Goal: Task Accomplishment & Management: Manage account settings

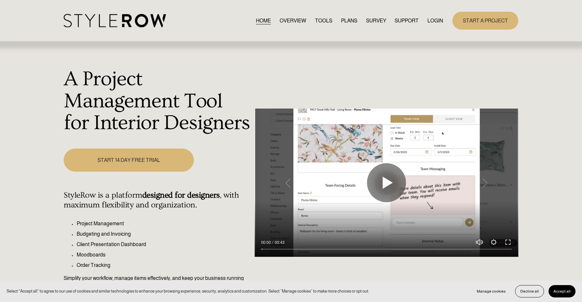
click at [438, 21] on link "LOGIN" at bounding box center [436, 20] width 16 height 9
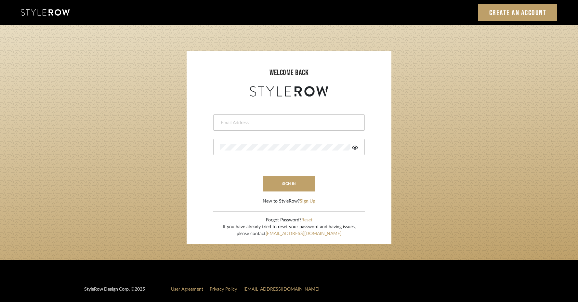
click at [231, 126] on div at bounding box center [288, 122] width 151 height 16
type input "info@aesthetics-studios.com"
click at [278, 151] on div at bounding box center [288, 147] width 151 height 16
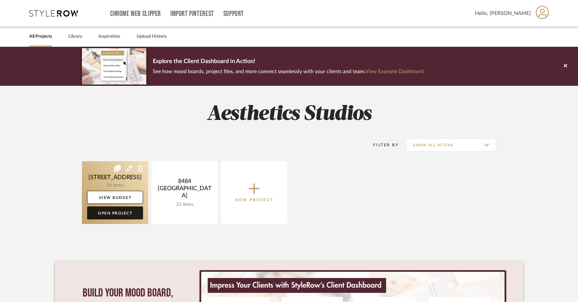
click at [136, 215] on link "Open Project" at bounding box center [115, 212] width 56 height 13
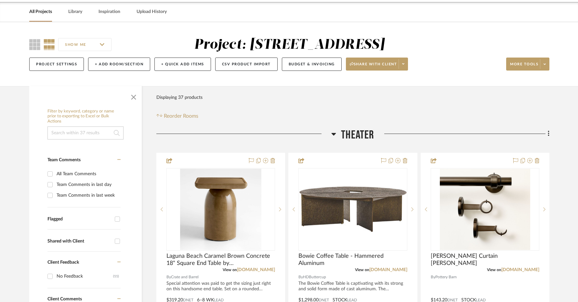
scroll to position [50, 0]
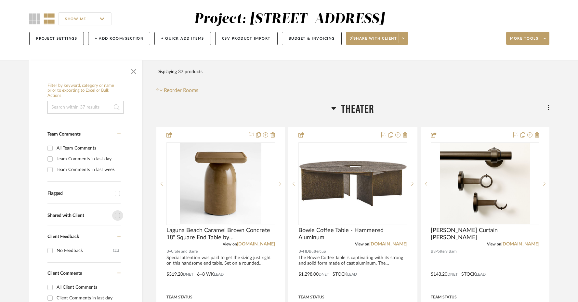
click at [118, 216] on input "Shared with Client" at bounding box center [117, 215] width 10 height 10
checkbox input "true"
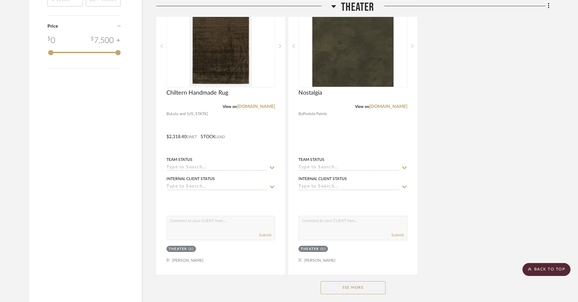
scroll to position [816, 0]
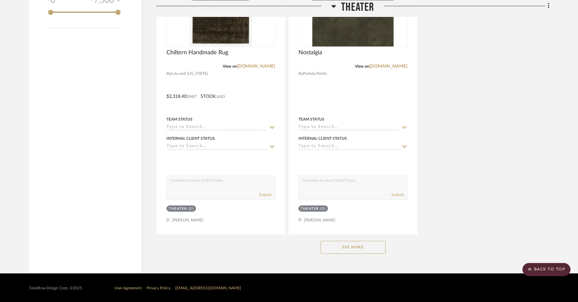
click at [336, 243] on button "See More" at bounding box center [352, 247] width 65 height 13
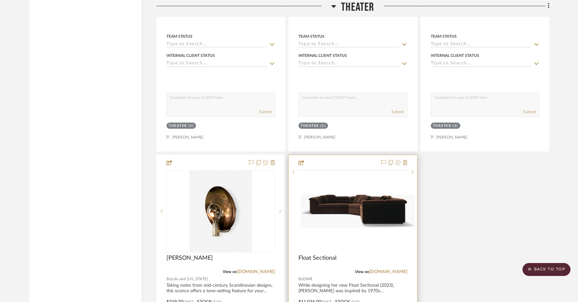
scroll to position [1037, 0]
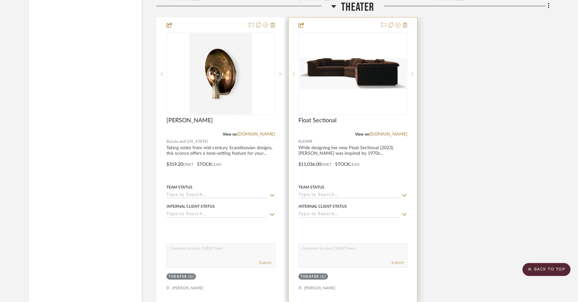
click at [363, 60] on img "0" at bounding box center [352, 73] width 107 height 31
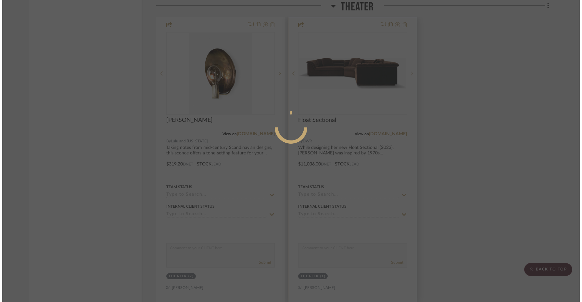
scroll to position [0, 0]
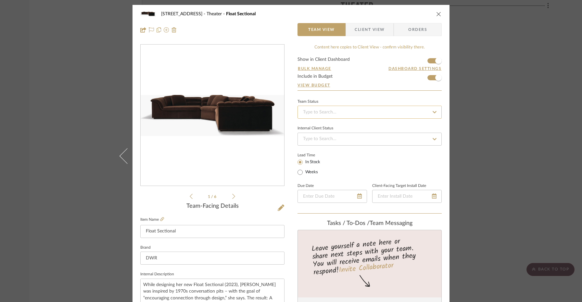
click at [368, 114] on input at bounding box center [370, 112] width 144 height 13
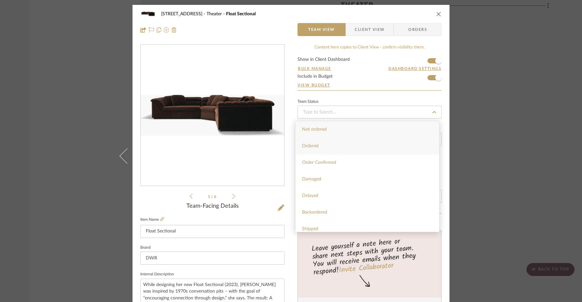
click at [355, 148] on div "Ordered" at bounding box center [368, 146] width 144 height 17
type input "[DATE]"
type input "Ordered"
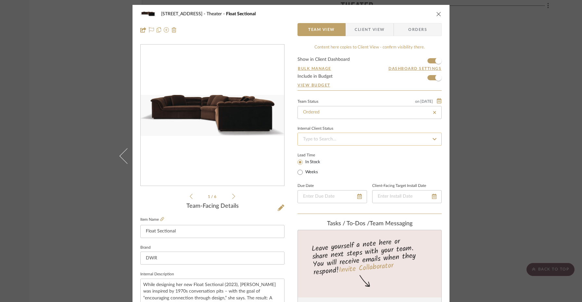
click at [355, 139] on input at bounding box center [370, 139] width 144 height 13
type input "[DATE]"
type input "Ordered"
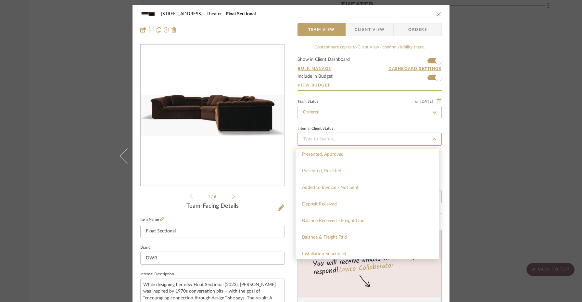
scroll to position [90, 0]
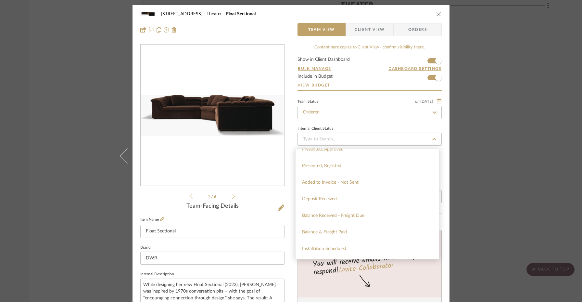
click at [354, 103] on div "Team Status on [DATE]" at bounding box center [370, 100] width 144 height 5
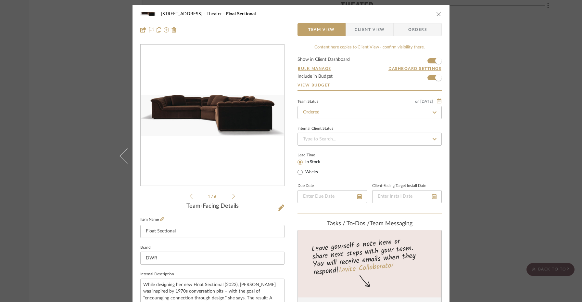
click at [366, 32] on span "Client View" at bounding box center [370, 29] width 30 height 13
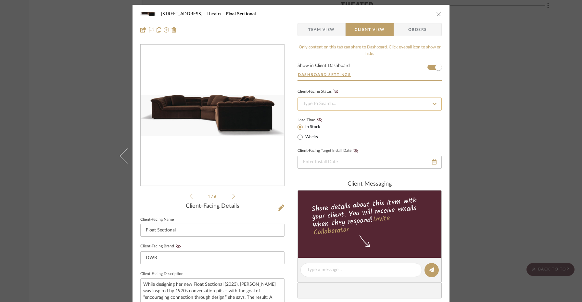
click at [359, 104] on input at bounding box center [370, 103] width 144 height 13
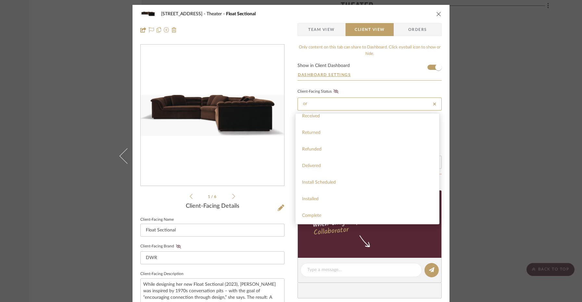
scroll to position [0, 0]
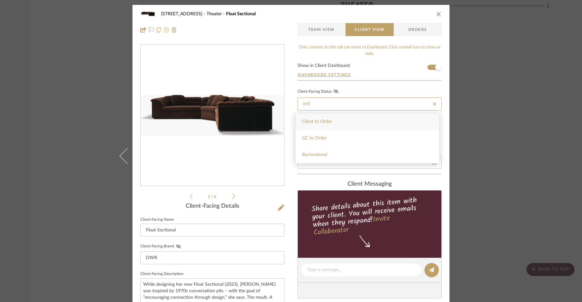
type input "ord"
click at [434, 103] on icon at bounding box center [435, 104] width 6 height 5
type input "[DATE]"
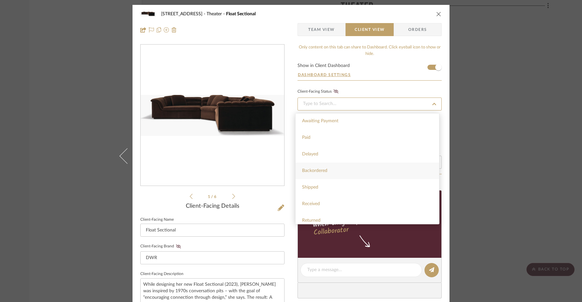
scroll to position [63, 0]
click at [374, 144] on div "Paid" at bounding box center [368, 141] width 144 height 17
type input "Paid"
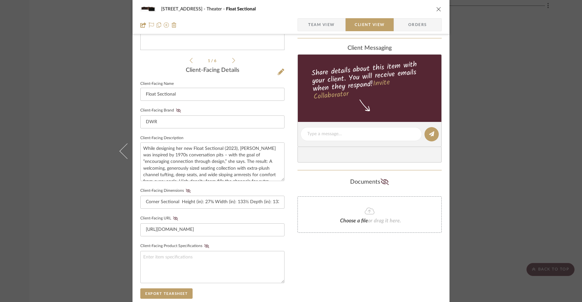
scroll to position [137, 0]
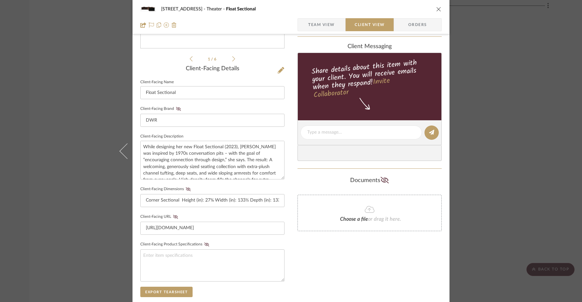
click at [372, 215] on div "Choose a file or drag it here." at bounding box center [370, 213] width 144 height 36
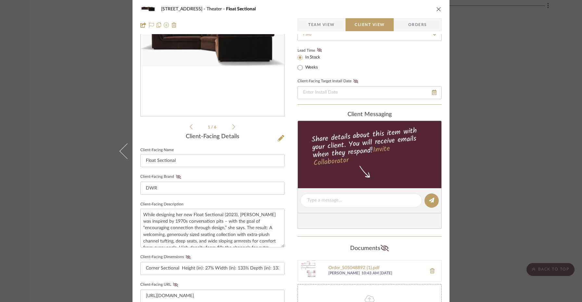
scroll to position [0, 0]
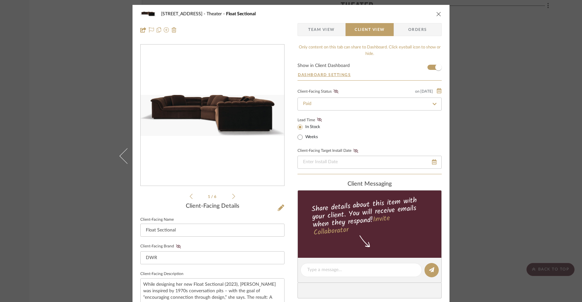
click at [438, 15] on icon "close" at bounding box center [438, 13] width 5 height 5
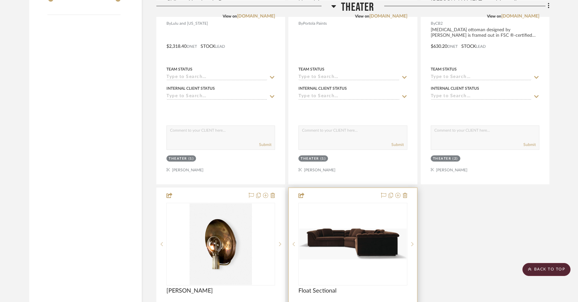
scroll to position [974, 0]
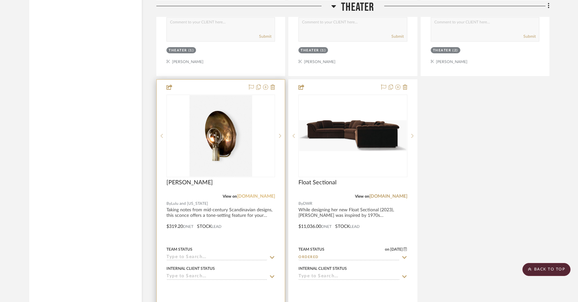
click at [245, 195] on link "[DOMAIN_NAME]" at bounding box center [256, 196] width 38 height 5
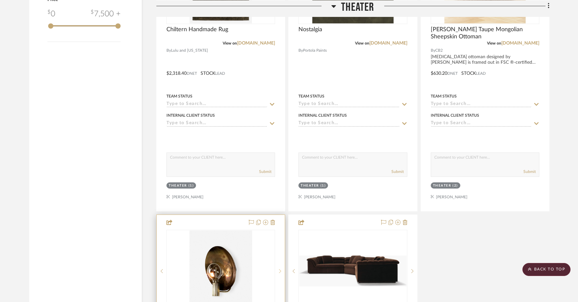
scroll to position [702, 0]
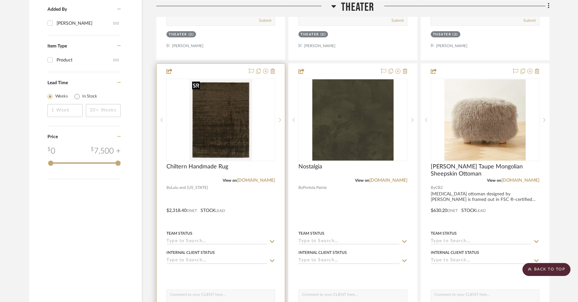
click at [223, 146] on img "0" at bounding box center [220, 119] width 62 height 81
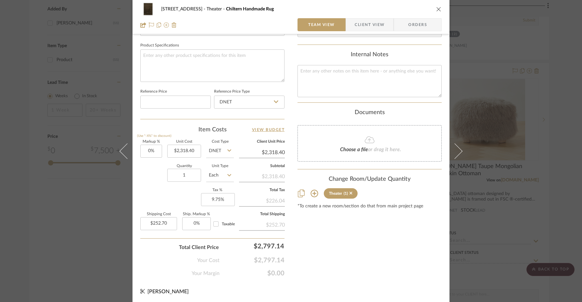
scroll to position [0, 0]
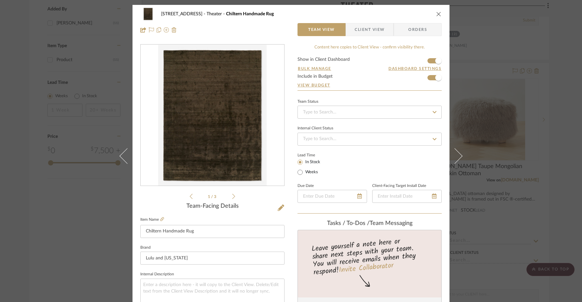
click at [436, 15] on icon "close" at bounding box center [438, 13] width 5 height 5
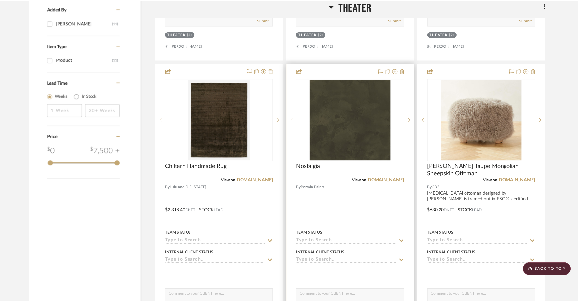
scroll to position [702, 0]
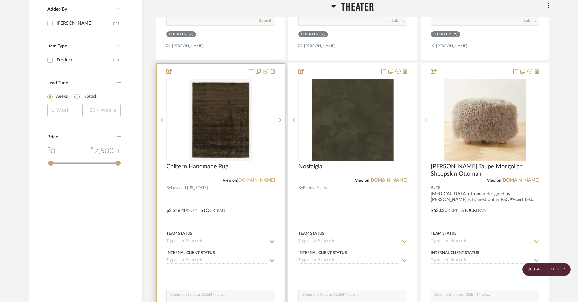
click at [250, 179] on link "[DOMAIN_NAME]" at bounding box center [256, 180] width 38 height 5
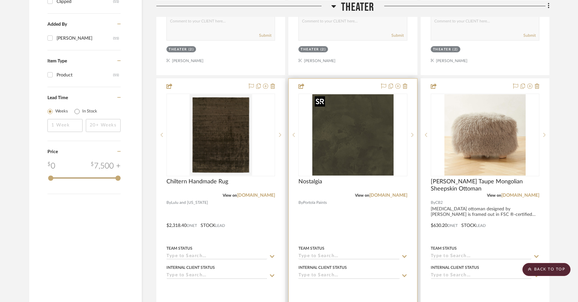
scroll to position [696, 0]
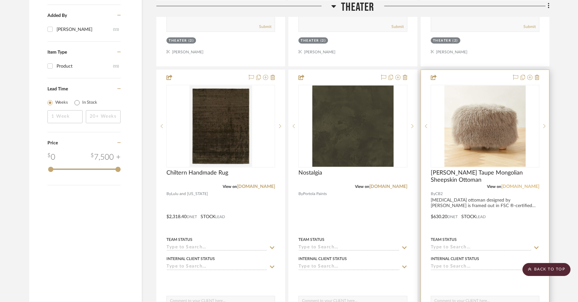
click at [526, 186] on link "[DOMAIN_NAME]" at bounding box center [520, 186] width 38 height 5
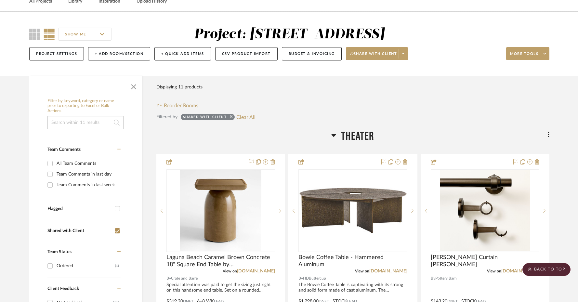
scroll to position [0, 0]
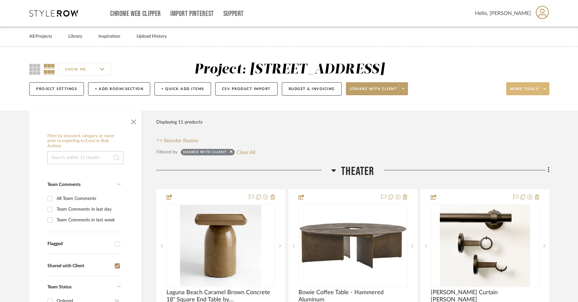
click at [543, 88] on span at bounding box center [544, 89] width 9 height 10
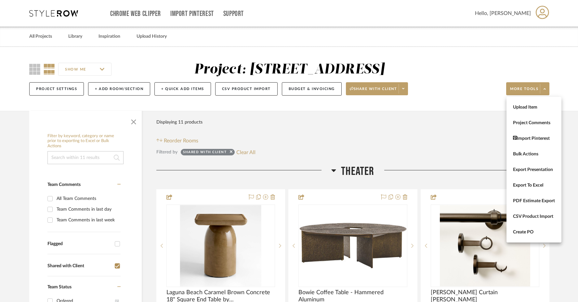
click at [424, 116] on div at bounding box center [289, 151] width 578 height 302
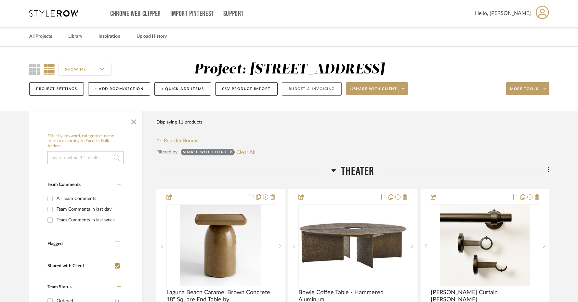
click at [296, 91] on button "Budget & Invoicing" at bounding box center [312, 88] width 60 height 13
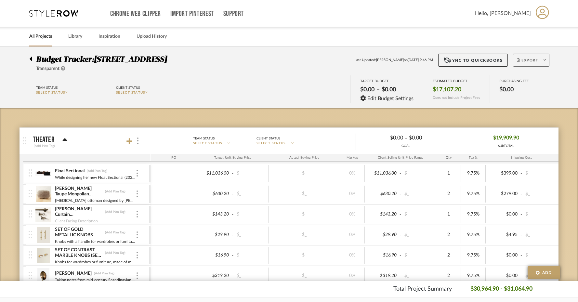
click at [545, 60] on span at bounding box center [544, 60] width 9 height 10
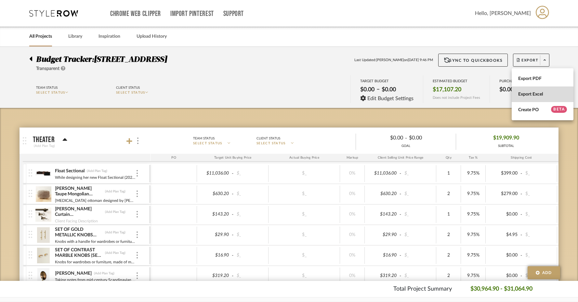
click at [532, 90] on button "Export Excel" at bounding box center [542, 94] width 62 height 16
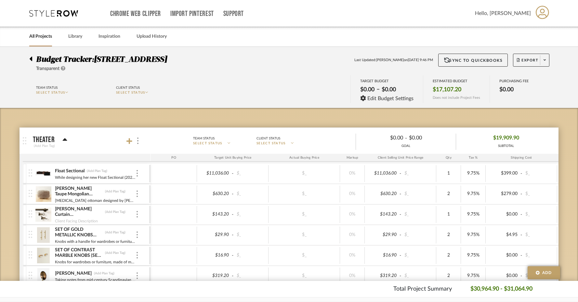
click at [33, 57] on div at bounding box center [32, 58] width 7 height 8
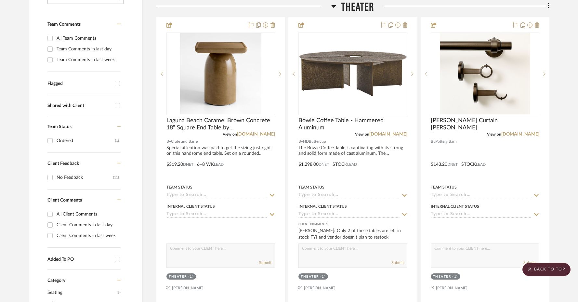
scroll to position [132, 0]
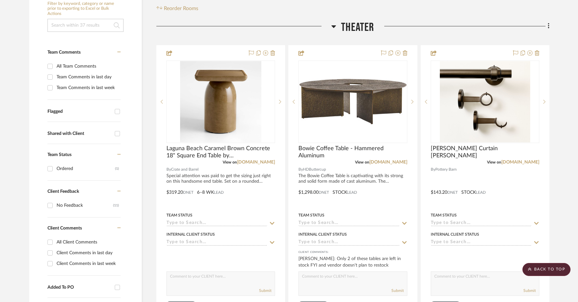
click at [118, 135] on input "Shared with Client" at bounding box center [117, 133] width 10 height 10
checkbox input "true"
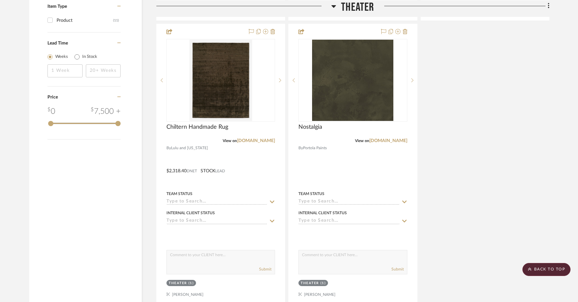
scroll to position [744, 0]
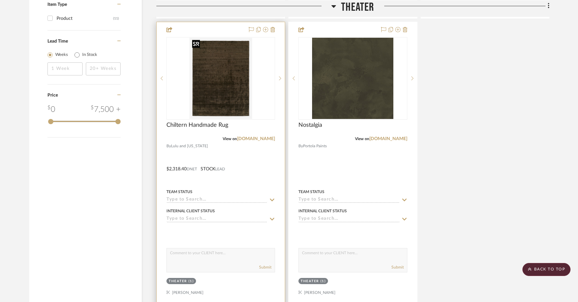
click at [242, 93] on img "0" at bounding box center [220, 78] width 62 height 81
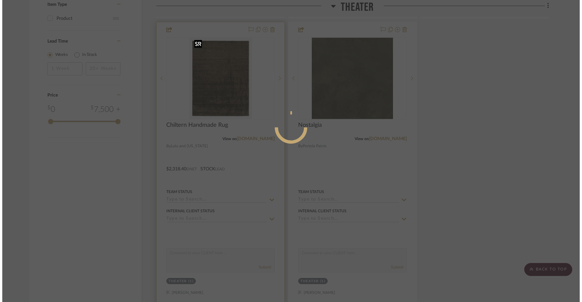
scroll to position [0, 0]
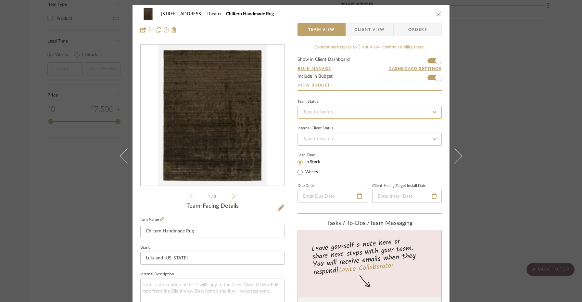
click at [375, 114] on input at bounding box center [370, 112] width 144 height 13
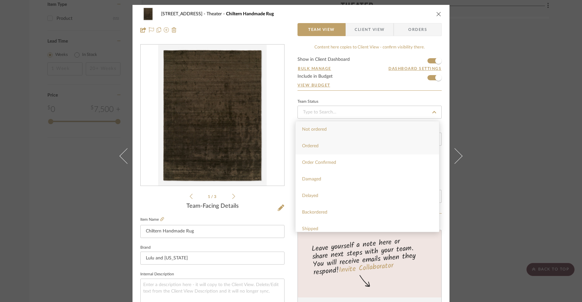
click at [362, 145] on div "Ordered" at bounding box center [368, 146] width 144 height 17
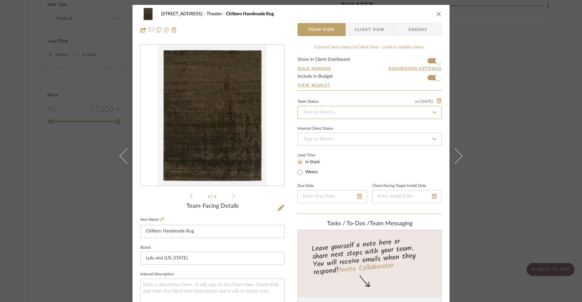
type input "[DATE]"
type input "Ordered"
type input "[DATE]"
type input "Ordered"
click at [362, 144] on input at bounding box center [370, 139] width 144 height 13
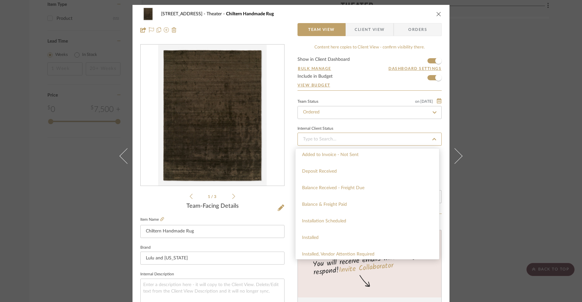
scroll to position [128, 0]
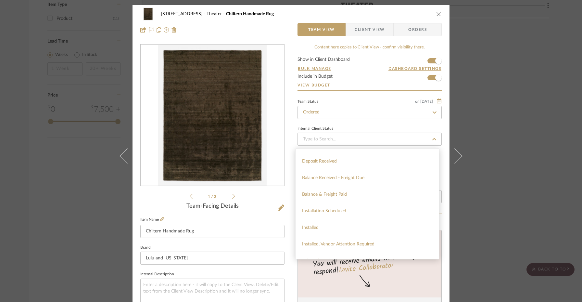
click at [367, 32] on span "Client View" at bounding box center [370, 29] width 30 height 13
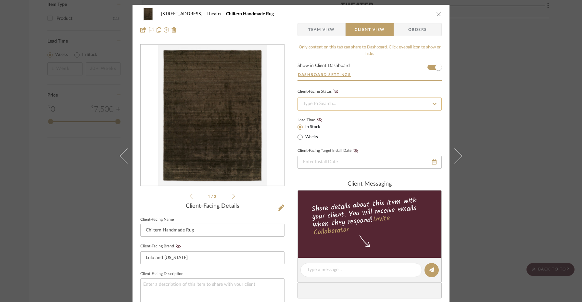
click at [354, 105] on input at bounding box center [370, 103] width 144 height 13
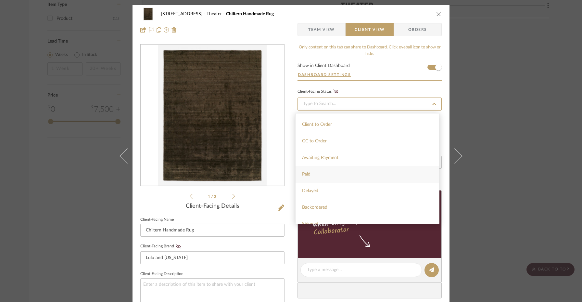
scroll to position [32, 0]
click at [331, 170] on div "Paid" at bounding box center [368, 172] width 144 height 17
type input "[DATE]"
type input "Paid"
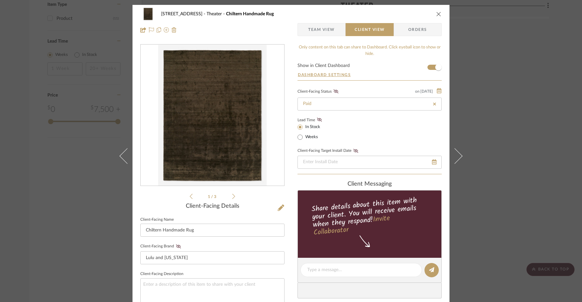
click at [505, 139] on div "[STREET_ADDRESS] Theater Chiltern Handmade Rug Team View Client View Orders 1 /…" at bounding box center [291, 151] width 582 height 302
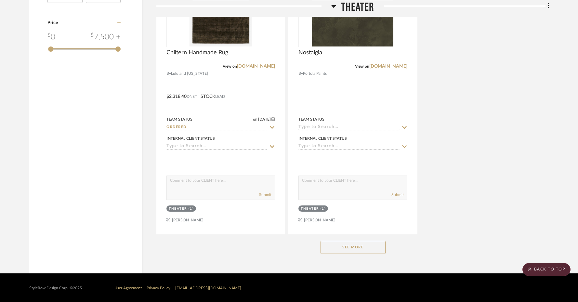
scroll to position [809, 0]
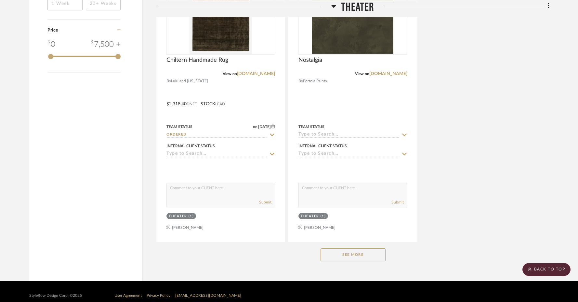
click at [370, 261] on div "See More" at bounding box center [352, 255] width 393 height 26
click at [365, 253] on button "See More" at bounding box center [352, 254] width 65 height 13
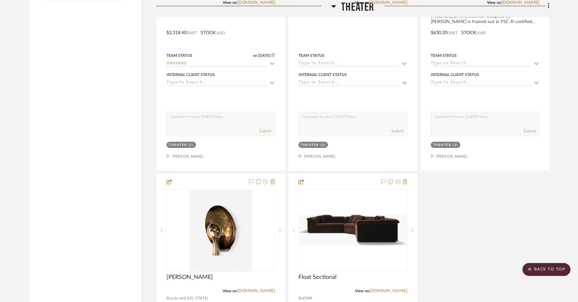
scroll to position [952, 0]
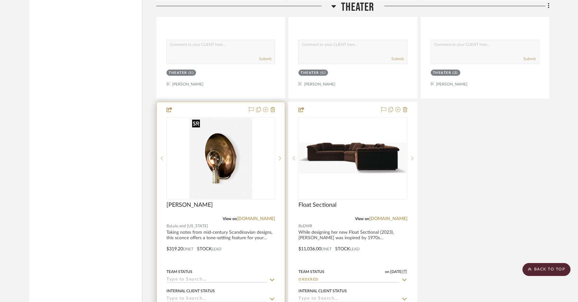
click at [0, 0] on img at bounding box center [0, 0] width 0 height 0
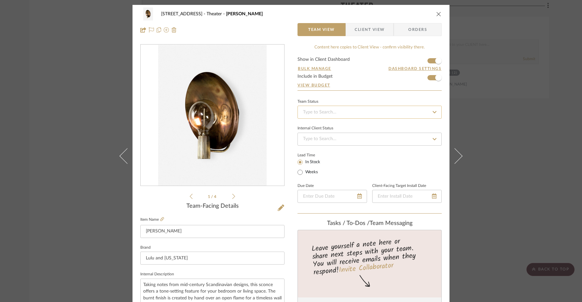
click at [338, 114] on input at bounding box center [370, 112] width 144 height 13
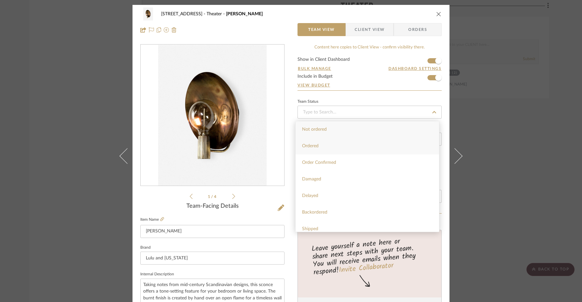
click at [329, 145] on div "Ordered" at bounding box center [368, 146] width 144 height 17
type input "[DATE]"
type input "Ordered"
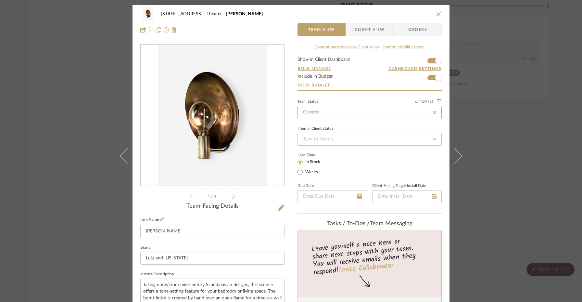
type input "[DATE]"
type input "Ordered"
click at [374, 35] on span "Client View" at bounding box center [370, 29] width 30 height 13
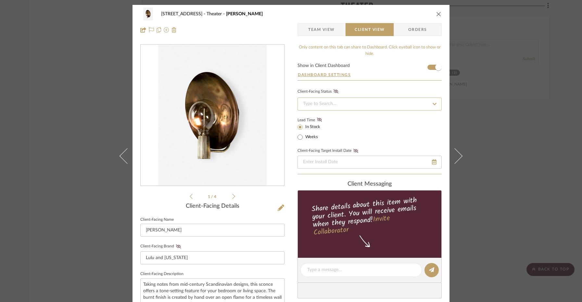
click at [330, 105] on input at bounding box center [370, 103] width 144 height 13
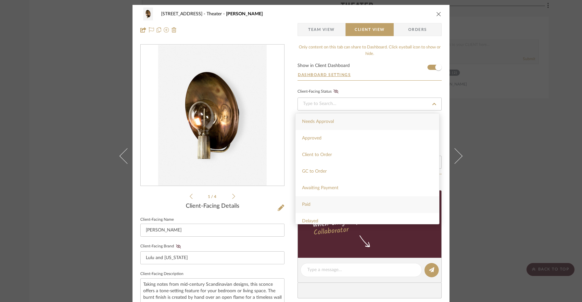
click at [322, 205] on div "Paid" at bounding box center [368, 204] width 144 height 17
type input "[DATE]"
type input "Paid"
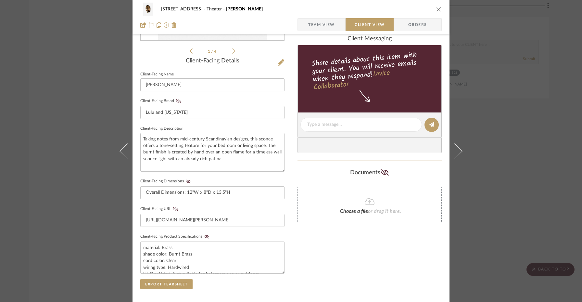
scroll to position [197, 0]
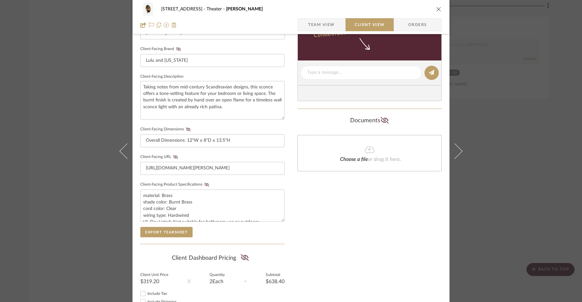
click at [365, 150] on icon at bounding box center [370, 149] width 10 height 7
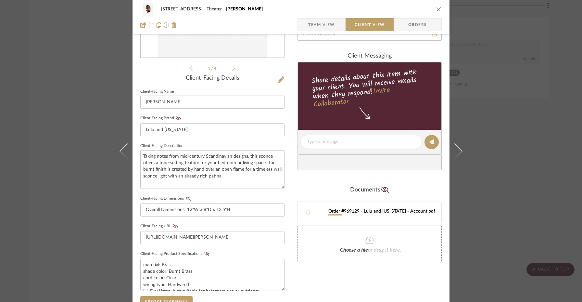
scroll to position [36, 0]
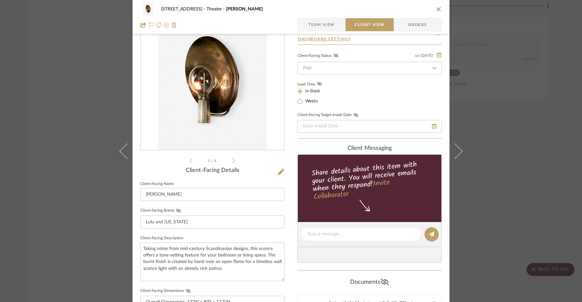
click at [438, 9] on icon "close" at bounding box center [438, 8] width 5 height 5
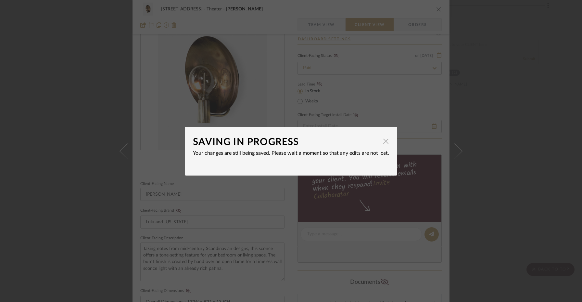
click at [383, 145] on span "button" at bounding box center [386, 141] width 13 height 13
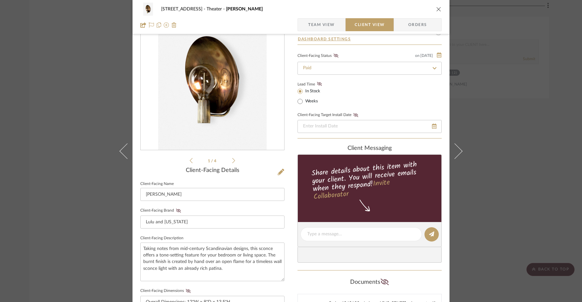
click at [436, 9] on icon "close" at bounding box center [438, 8] width 5 height 5
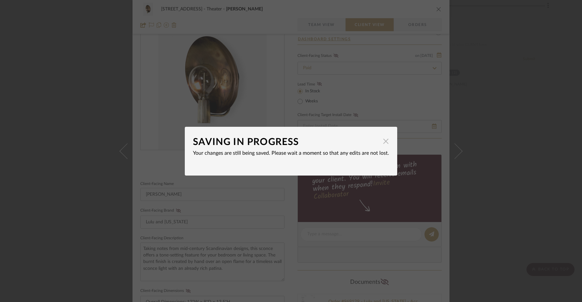
click at [383, 141] on span "button" at bounding box center [386, 141] width 13 height 13
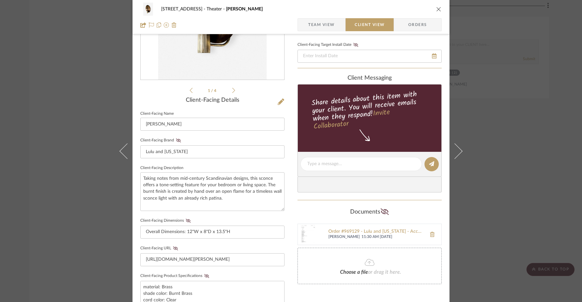
scroll to position [107, 0]
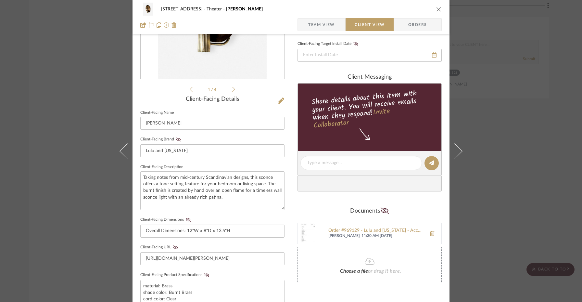
click at [436, 9] on icon "close" at bounding box center [438, 8] width 5 height 5
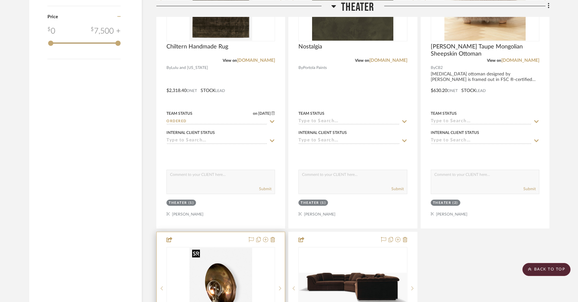
scroll to position [719, 0]
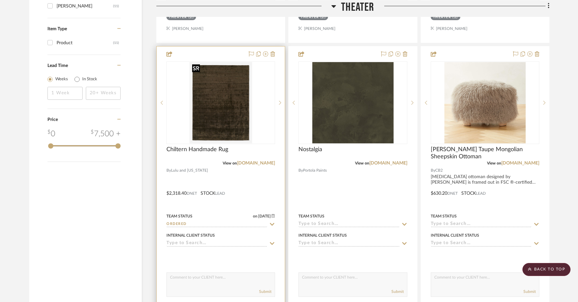
click at [238, 128] on img "0" at bounding box center [220, 102] width 62 height 81
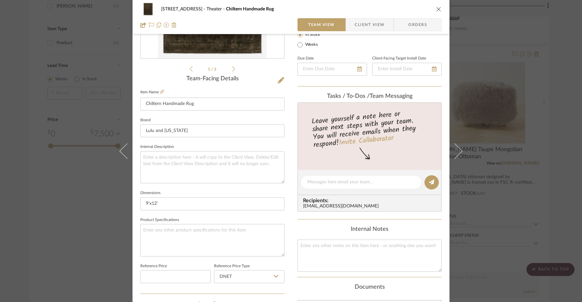
scroll to position [267, 0]
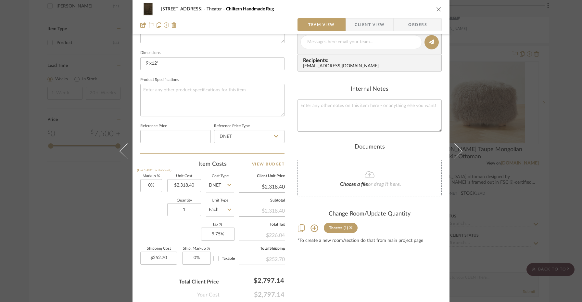
click at [360, 179] on div "Choose a file or drag it here." at bounding box center [370, 178] width 144 height 36
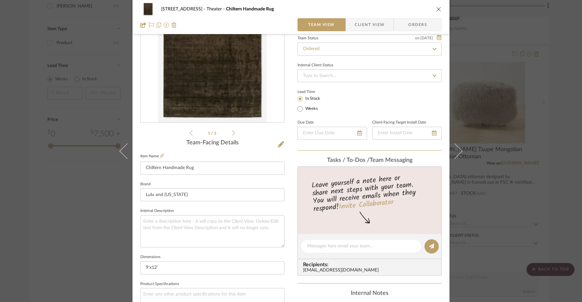
scroll to position [0, 0]
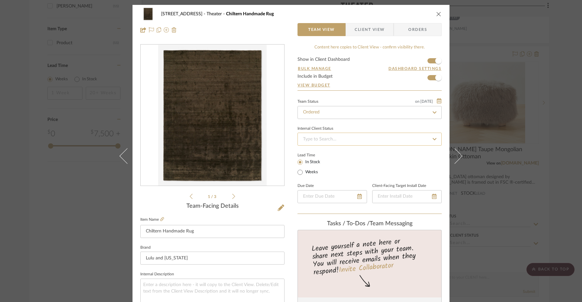
click at [385, 142] on input at bounding box center [370, 139] width 144 height 13
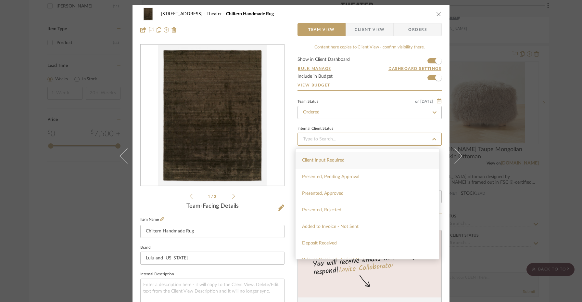
scroll to position [114, 0]
click at [368, 29] on span "Client View" at bounding box center [370, 29] width 30 height 13
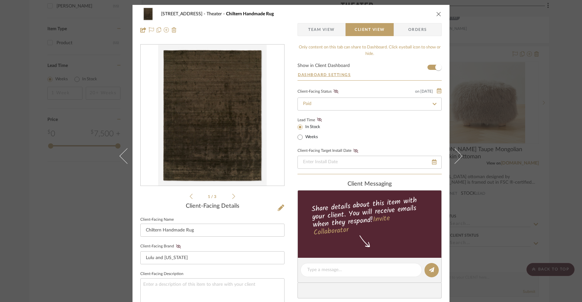
click at [436, 15] on icon "close" at bounding box center [438, 13] width 5 height 5
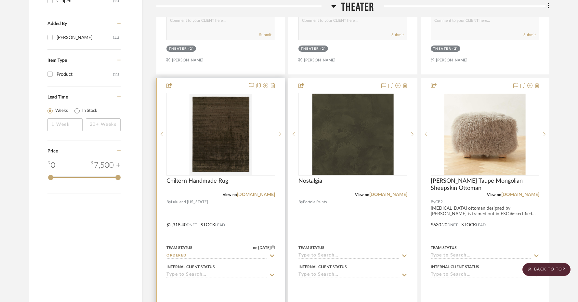
scroll to position [689, 0]
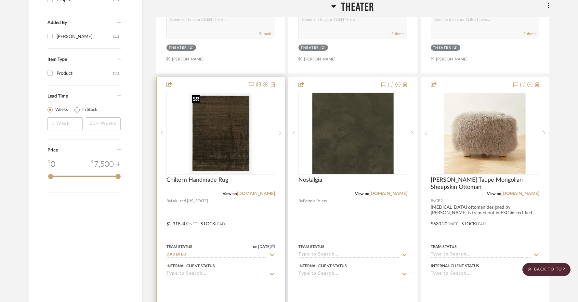
click at [240, 147] on img "0" at bounding box center [220, 133] width 62 height 81
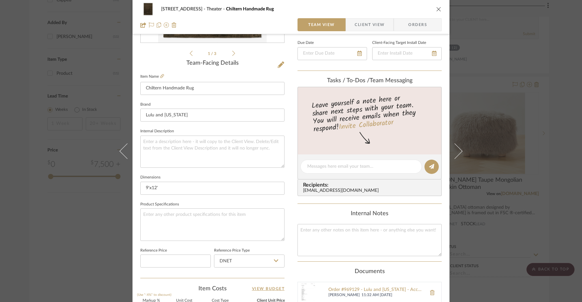
scroll to position [142, 0]
click at [363, 19] on span "Client View" at bounding box center [370, 24] width 30 height 13
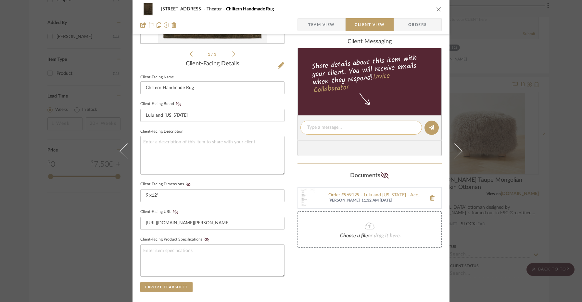
click at [315, 125] on textarea at bounding box center [361, 127] width 108 height 7
click at [319, 123] on div "Orderd" at bounding box center [362, 128] width 122 height 14
click at [319, 124] on div "Orderd" at bounding box center [362, 128] width 122 height 14
click at [317, 129] on textarea "Orderd" at bounding box center [361, 127] width 108 height 7
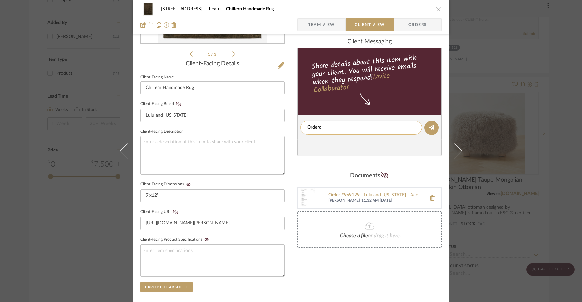
click at [317, 129] on textarea "Orderd" at bounding box center [361, 127] width 108 height 7
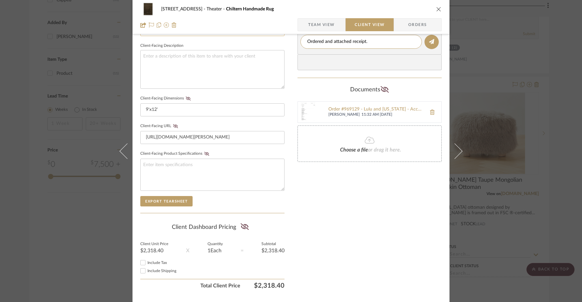
scroll to position [244, 0]
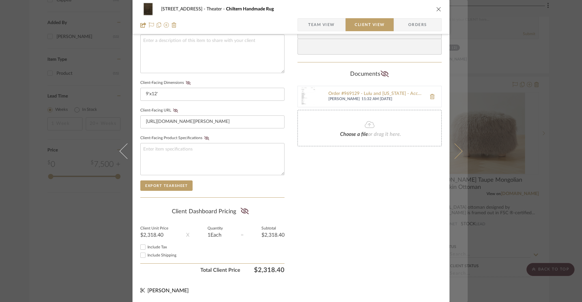
drag, startPoint x: 354, startPoint y: 128, endPoint x: 462, endPoint y: 3, distance: 165.7
click at [0, 0] on div "[STREET_ADDRESS] Theater Chiltern Handmade Rug Team View Client View Orders 1 /…" at bounding box center [291, 151] width 582 height 302
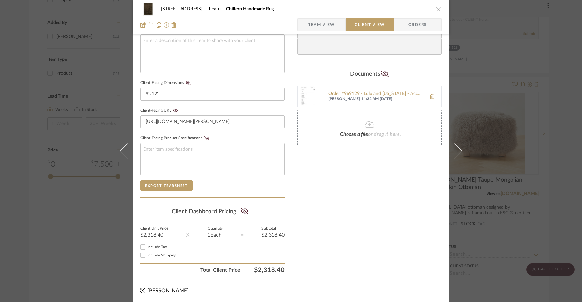
click at [153, 233] on div "$2,318.40" at bounding box center [154, 234] width 28 height 5
copy div "2,318.40"
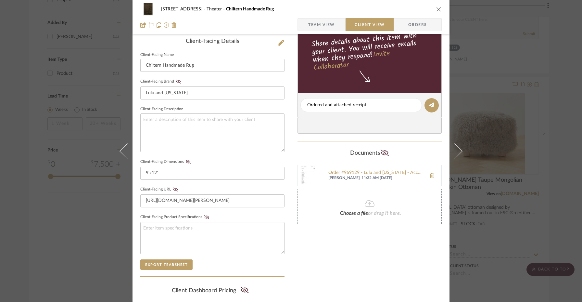
scroll to position [113, 0]
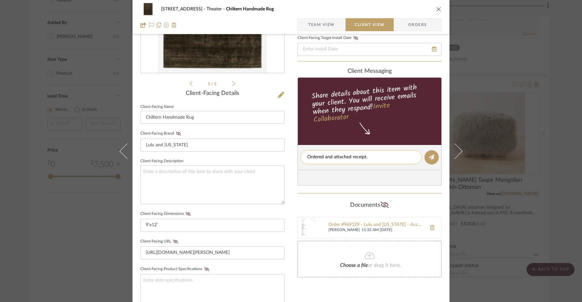
click at [370, 161] on textarea "Ordered and attached receipt." at bounding box center [361, 157] width 108 height 7
drag, startPoint x: 366, startPoint y: 160, endPoint x: 424, endPoint y: 160, distance: 57.8
click at [424, 160] on editor-of-message "Ordered and attached receipt. Price increase by" at bounding box center [370, 157] width 144 height 25
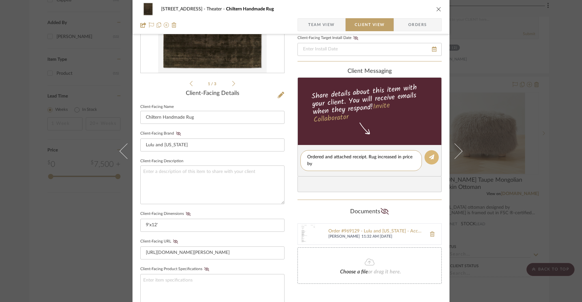
scroll to position [0, 0]
type textarea "Ordered and attached receipt. Rug increased in price by $240"
click at [433, 159] on button at bounding box center [432, 157] width 14 height 14
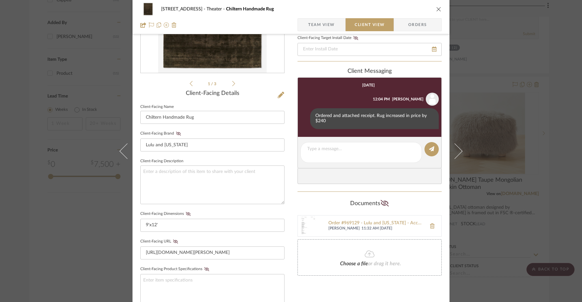
click at [436, 11] on icon "close" at bounding box center [438, 8] width 5 height 5
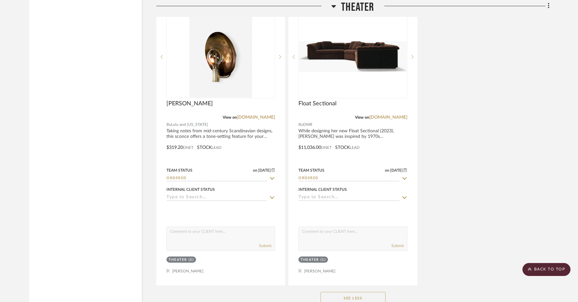
scroll to position [984, 0]
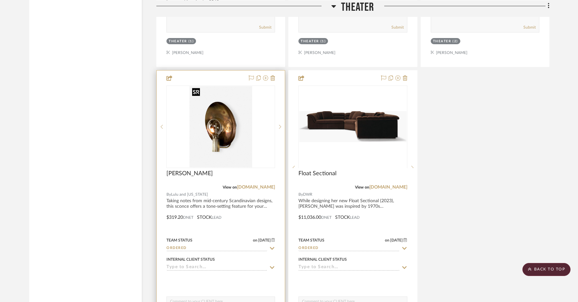
click at [246, 135] on img "0" at bounding box center [220, 126] width 62 height 81
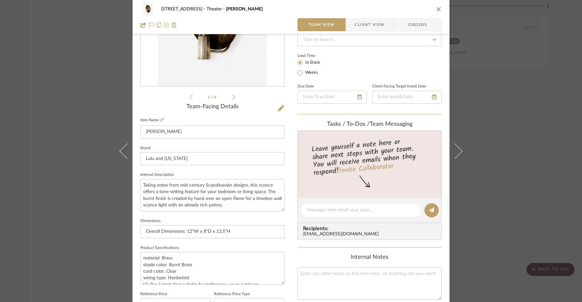
scroll to position [214, 0]
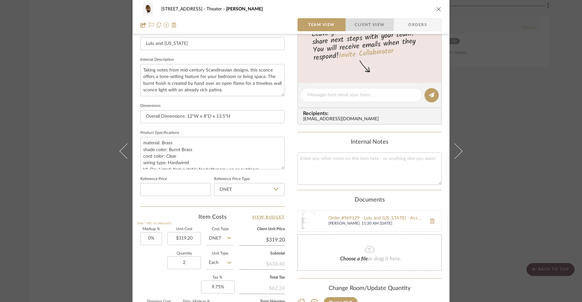
click at [375, 19] on span "Client View" at bounding box center [370, 24] width 30 height 13
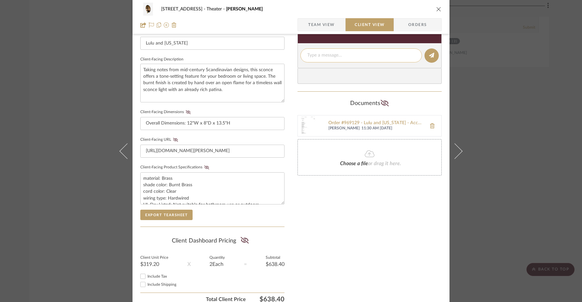
click at [336, 60] on div at bounding box center [362, 55] width 122 height 14
click at [324, 57] on textarea at bounding box center [361, 55] width 108 height 7
type textarea "Ordered. Attached receipt"
click at [431, 57] on icon at bounding box center [431, 55] width 5 height 5
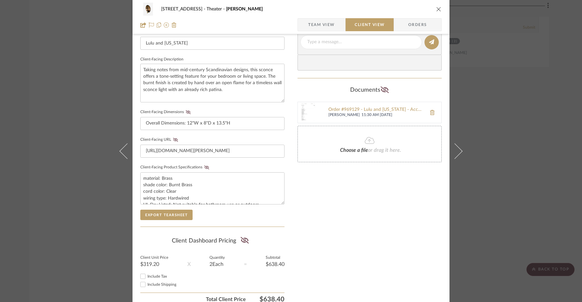
click at [437, 9] on icon "close" at bounding box center [438, 8] width 5 height 5
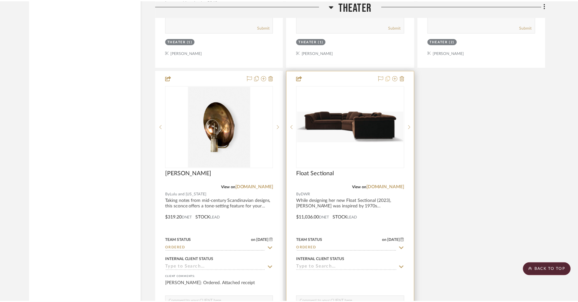
scroll to position [984, 0]
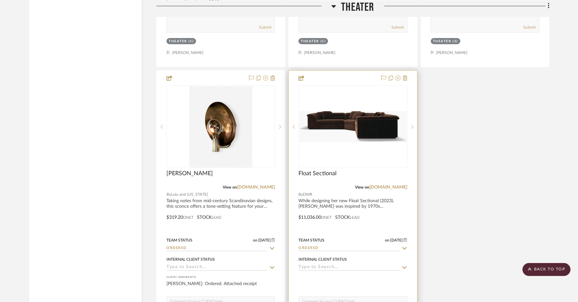
click at [359, 114] on img "0" at bounding box center [352, 126] width 107 height 31
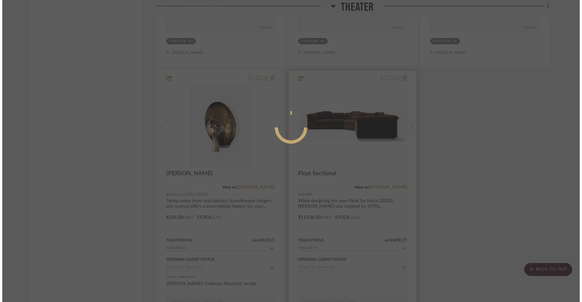
scroll to position [0, 0]
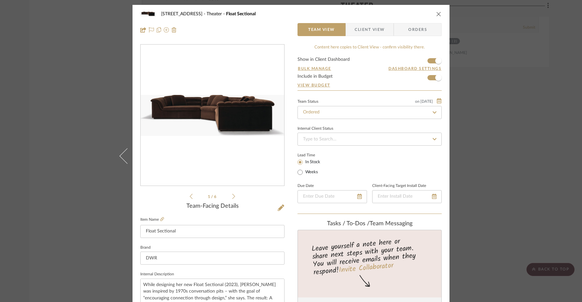
click at [371, 31] on span "Client View" at bounding box center [370, 29] width 30 height 13
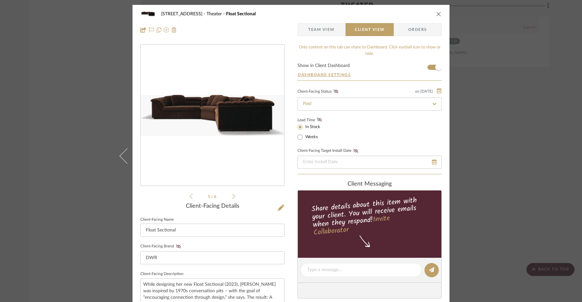
click at [404, 32] on span "Orders" at bounding box center [417, 29] width 33 height 13
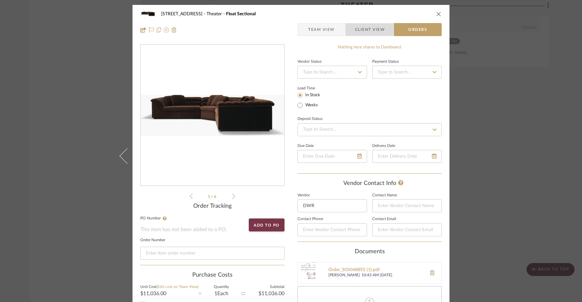
click at [384, 28] on span "Client View" at bounding box center [369, 29] width 47 height 13
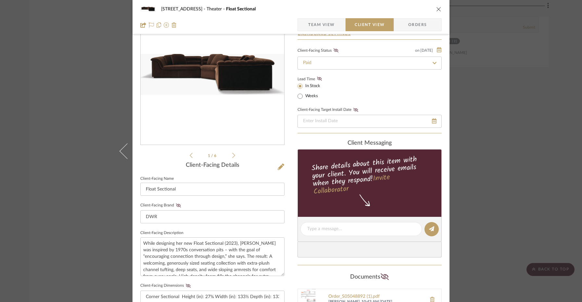
scroll to position [97, 0]
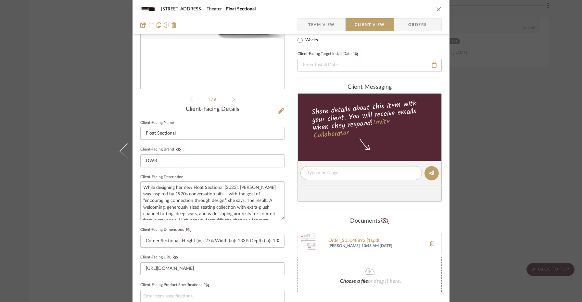
click at [324, 173] on textarea at bounding box center [361, 173] width 108 height 7
paste textarea "Ordered. Attached receipt"
type textarea "Ordered. Attached receipt"
click at [429, 174] on icon at bounding box center [431, 172] width 5 height 5
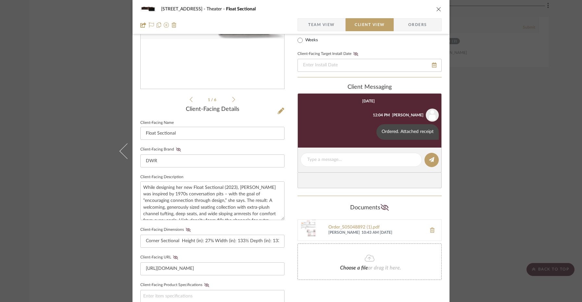
click at [435, 5] on div "[STREET_ADDRESS] Theater Float Sectional" at bounding box center [291, 9] width 302 height 13
click at [436, 9] on icon "close" at bounding box center [438, 8] width 5 height 5
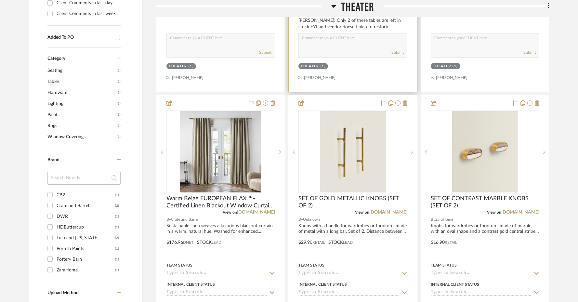
scroll to position [612, 0]
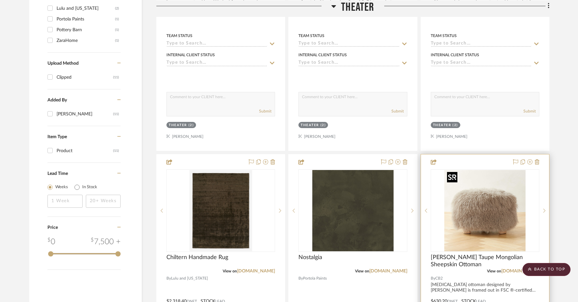
click at [482, 241] on img "0" at bounding box center [484, 210] width 81 height 81
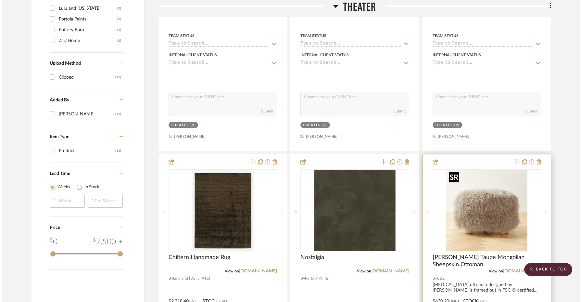
scroll to position [0, 0]
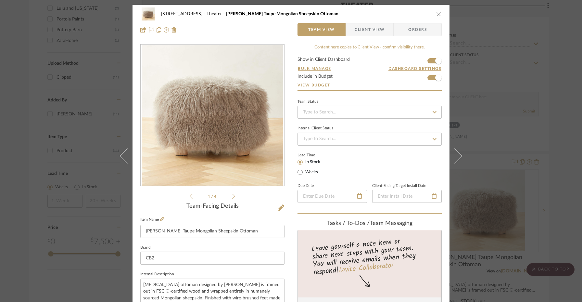
click at [437, 15] on icon "close" at bounding box center [438, 13] width 5 height 5
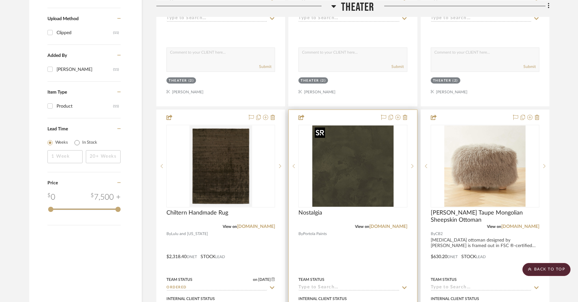
scroll to position [659, 0]
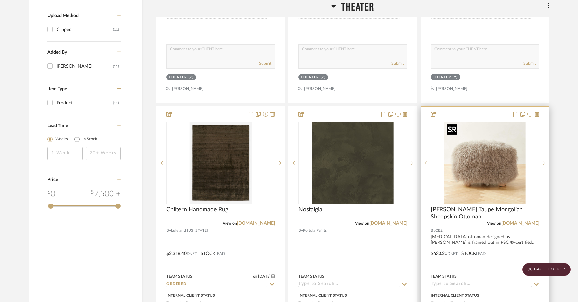
click at [471, 156] on img "0" at bounding box center [484, 162] width 81 height 81
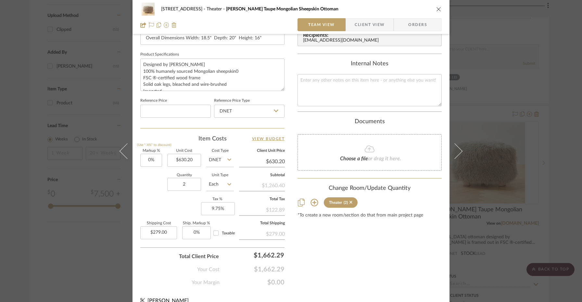
scroll to position [302, 0]
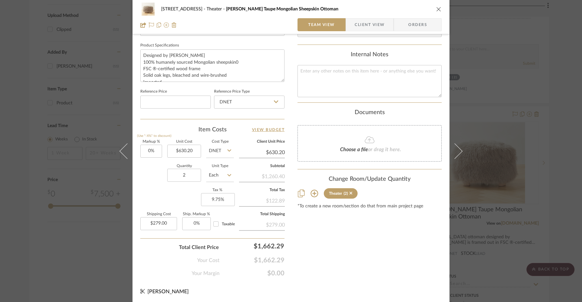
click at [438, 8] on icon "close" at bounding box center [438, 8] width 5 height 5
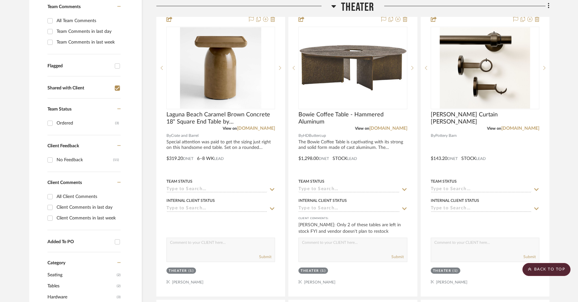
scroll to position [159, 0]
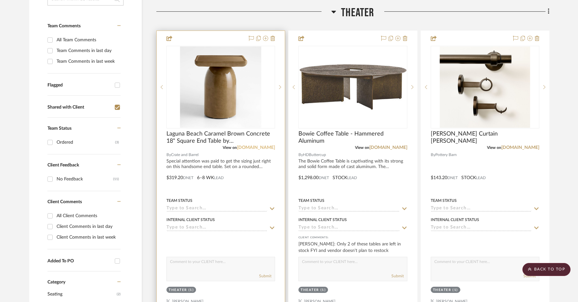
click at [267, 147] on link "[DOMAIN_NAME]" at bounding box center [256, 147] width 38 height 5
click at [215, 97] on img "0" at bounding box center [220, 86] width 81 height 81
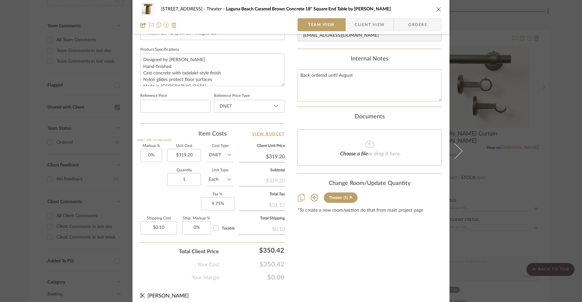
scroll to position [302, 0]
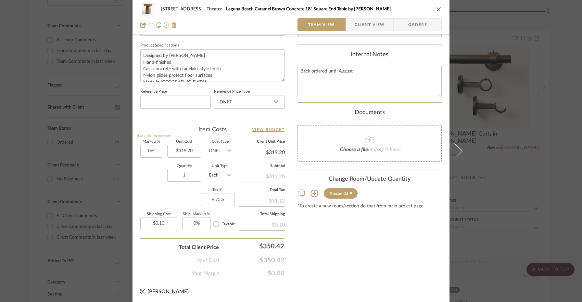
click at [561, 142] on div "[STREET_ADDRESS] [GEOGRAPHIC_DATA] Caramel Brown Concrete 18" Square End Table …" at bounding box center [291, 151] width 582 height 302
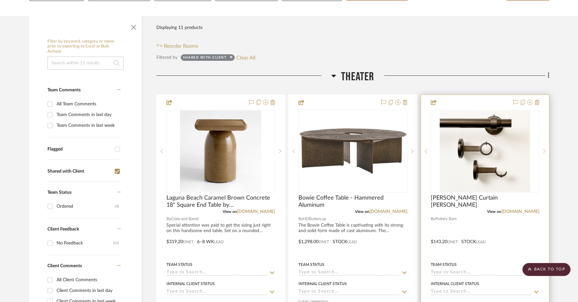
scroll to position [38, 0]
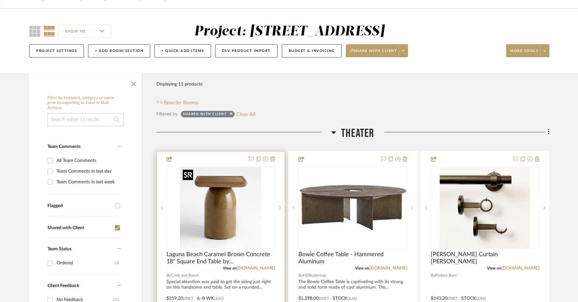
click at [217, 200] on img "0" at bounding box center [220, 207] width 81 height 81
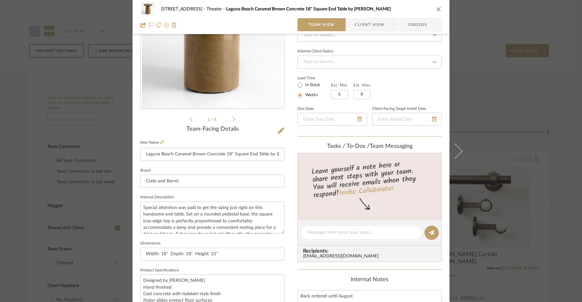
scroll to position [0, 0]
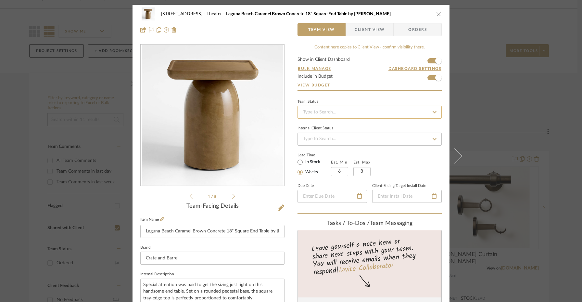
click at [351, 118] on input at bounding box center [370, 112] width 144 height 13
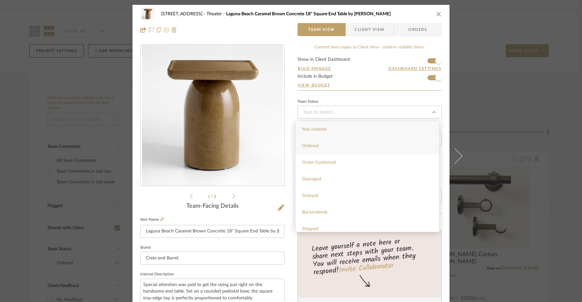
click at [342, 145] on div "Ordered" at bounding box center [368, 146] width 144 height 17
type input "[DATE]"
type input "Ordered"
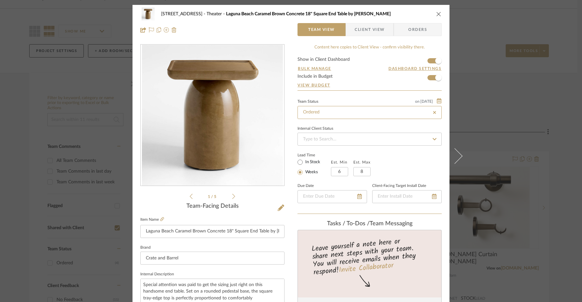
type input "[DATE]"
type input "Ordered"
click at [362, 26] on span "Client View" at bounding box center [370, 29] width 30 height 13
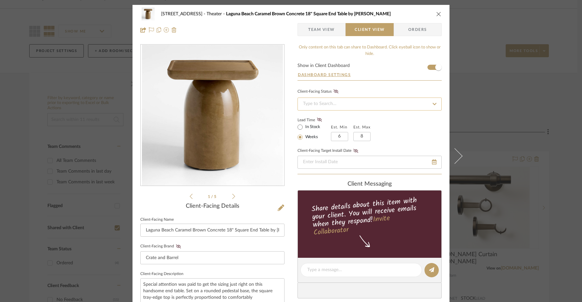
click at [338, 104] on input at bounding box center [370, 103] width 144 height 13
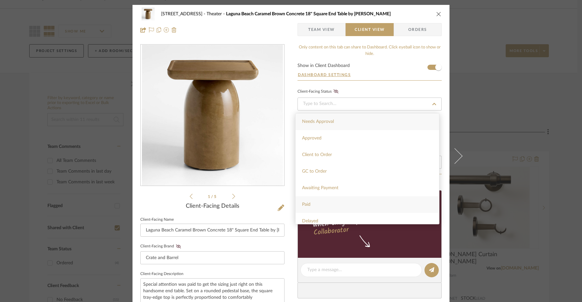
click at [329, 201] on div "Paid" at bounding box center [368, 204] width 144 height 17
type input "[DATE]"
type input "Paid"
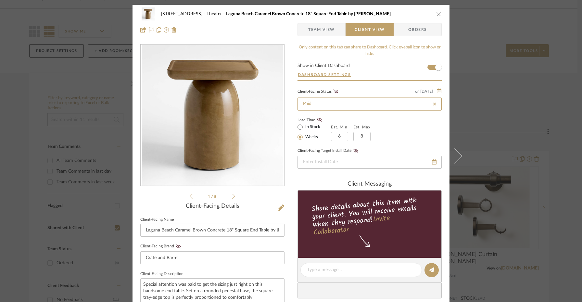
scroll to position [83, 0]
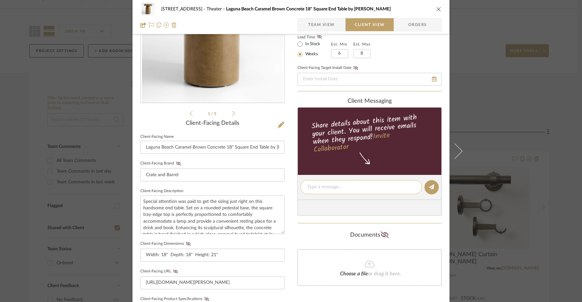
click at [324, 188] on textarea at bounding box center [361, 187] width 108 height 7
click at [364, 187] on textarea "Ordered. Receipt Attached" at bounding box center [361, 187] width 108 height 7
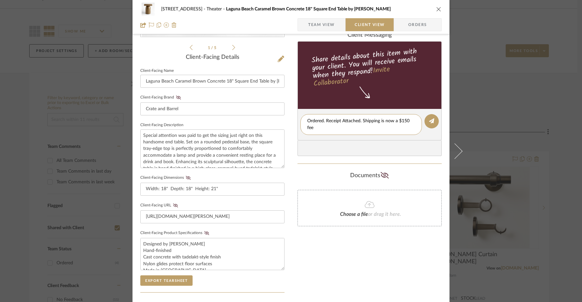
scroll to position [160, 0]
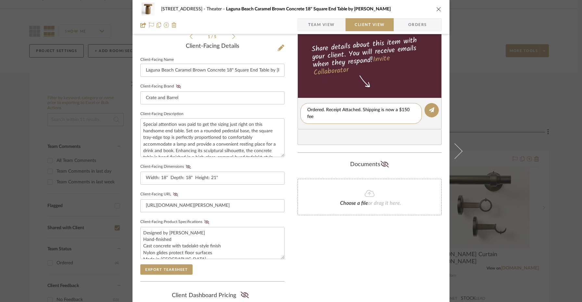
click at [357, 202] on span "Choose a file" at bounding box center [354, 202] width 28 height 5
click at [406, 111] on textarea "Ordered. Receipt Attached. Shipping is now a $150 fee" at bounding box center [361, 114] width 108 height 14
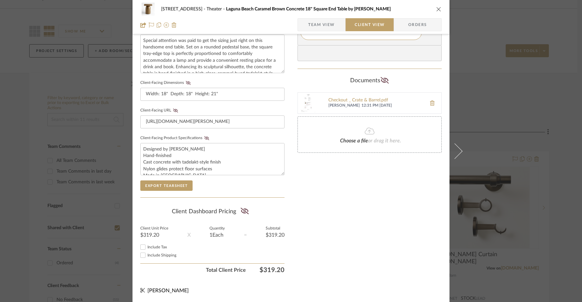
type textarea "Ordered. Receipt Attached. Shipping is now a $159 fee"
click at [148, 255] on span "Include Shipping" at bounding box center [162, 255] width 29 height 4
click at [147, 255] on input "Include Shipping" at bounding box center [143, 255] width 8 height 8
click at [149, 255] on span "Include Shipping" at bounding box center [162, 255] width 29 height 4
click at [147, 255] on input "Include Shipping" at bounding box center [143, 255] width 8 height 8
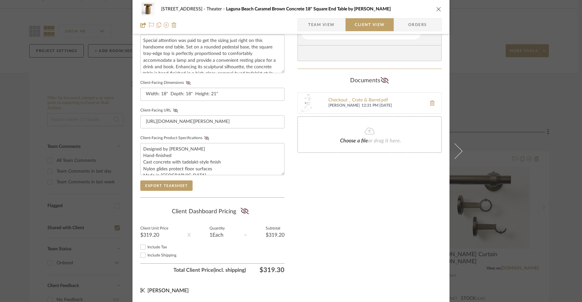
checkbox input "false"
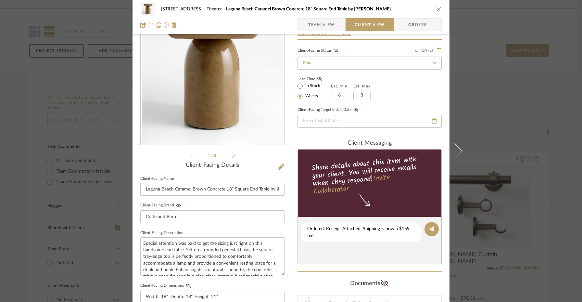
scroll to position [0, 0]
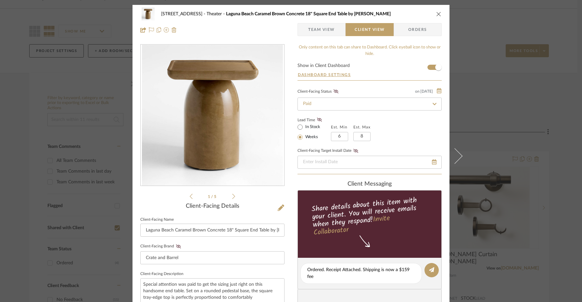
click at [323, 33] on span "Team View" at bounding box center [321, 29] width 27 height 13
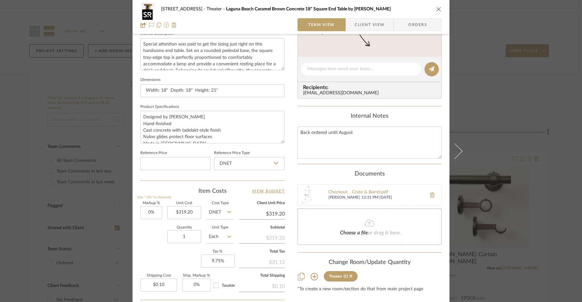
scroll to position [269, 0]
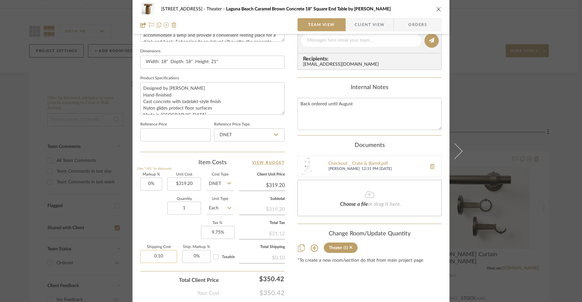
click at [154, 255] on input "0.10" at bounding box center [158, 256] width 37 height 13
type input "$159.00"
click at [285, 278] on div "[STREET_ADDRESS] [GEOGRAPHIC_DATA] Caramel Brown Concrete 18" Square End Table …" at bounding box center [291, 36] width 317 height 600
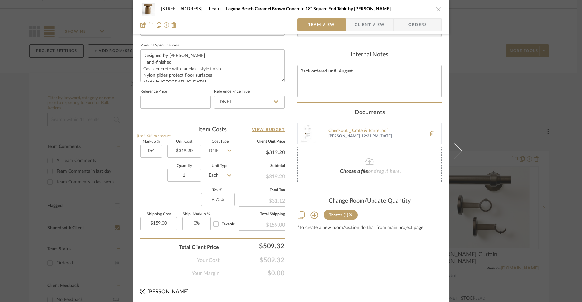
scroll to position [0, 0]
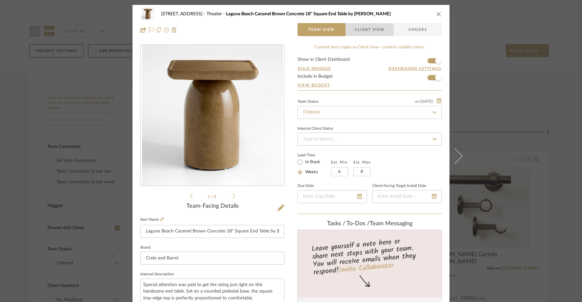
click at [368, 32] on span "Client View" at bounding box center [370, 29] width 30 height 13
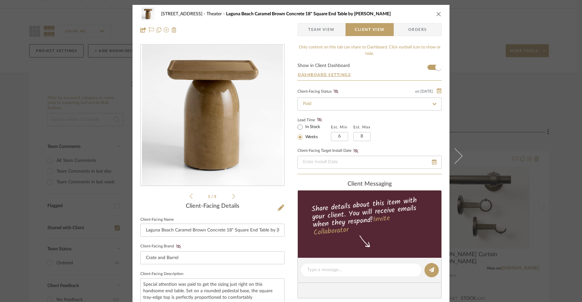
click at [436, 17] on button "close" at bounding box center [439, 14] width 6 height 6
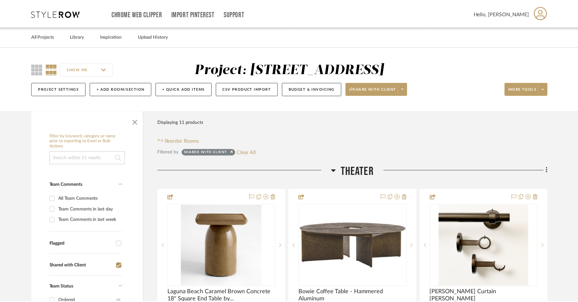
scroll to position [38, 0]
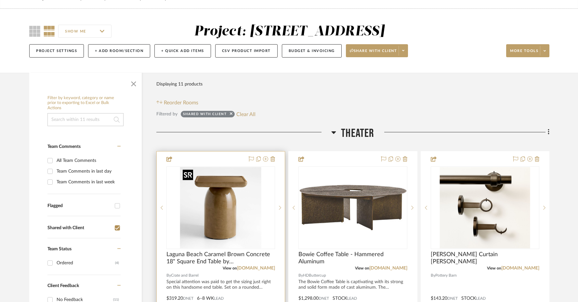
click at [220, 181] on img "0" at bounding box center [220, 207] width 81 height 81
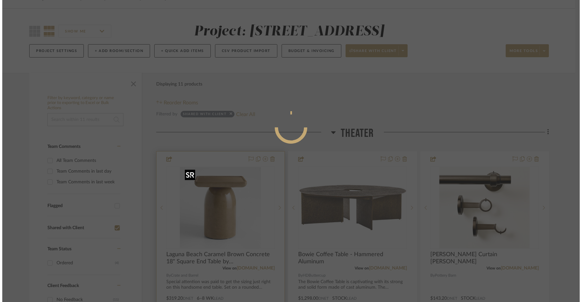
scroll to position [0, 0]
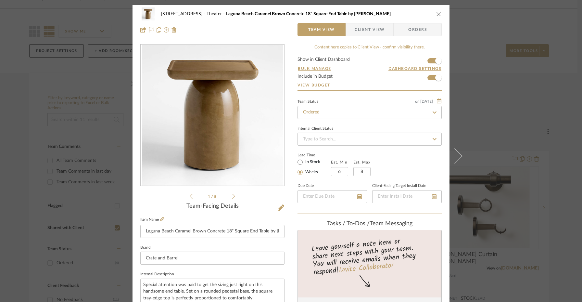
click at [361, 33] on span "Client View" at bounding box center [370, 29] width 30 height 13
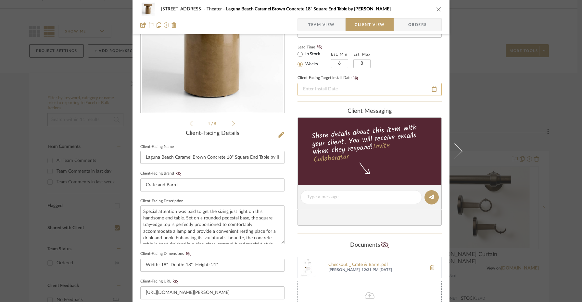
scroll to position [71, 0]
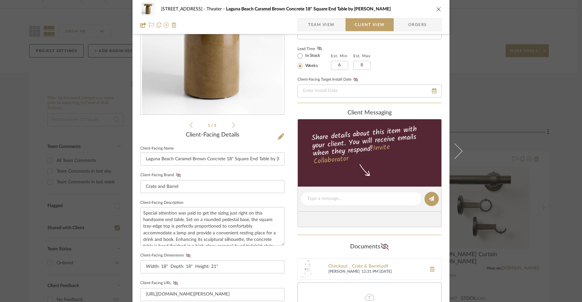
click at [329, 26] on span "Team View" at bounding box center [321, 24] width 27 height 13
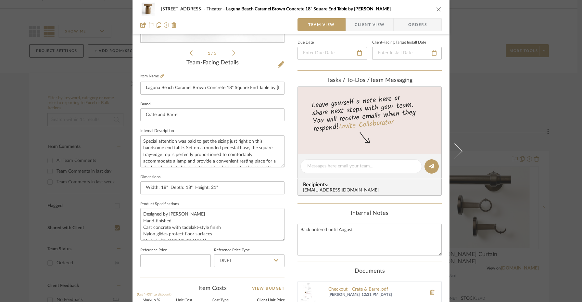
scroll to position [201, 0]
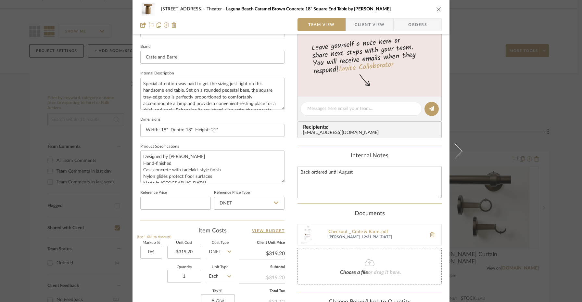
click at [355, 25] on span "Client View" at bounding box center [370, 24] width 30 height 13
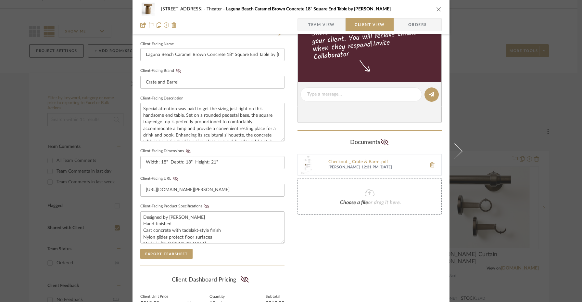
scroll to position [135, 0]
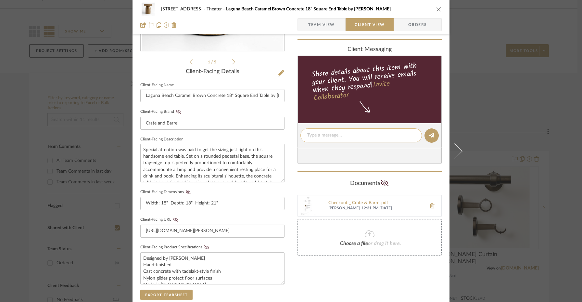
click at [318, 131] on div at bounding box center [362, 135] width 122 height 14
click at [316, 138] on textarea at bounding box center [361, 135] width 108 height 7
type textarea "Ordered. Receipt attached. Shipping is now a $159"
click at [429, 134] on icon at bounding box center [431, 135] width 5 height 5
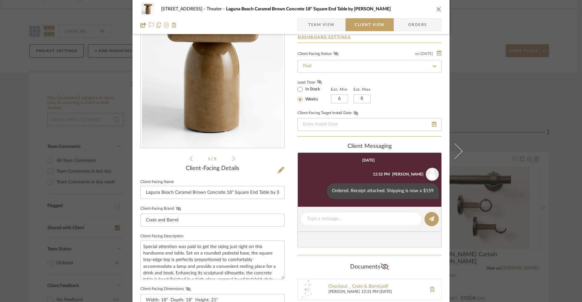
scroll to position [30, 0]
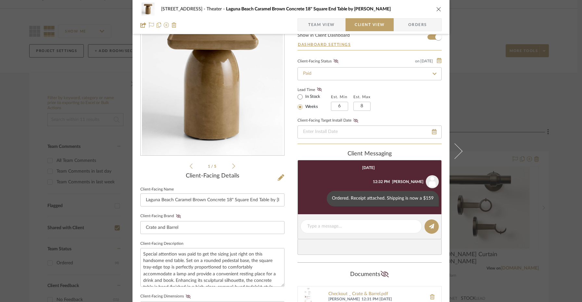
click at [437, 12] on div "[STREET_ADDRESS] [GEOGRAPHIC_DATA] Caramel Brown Concrete 18" Square End Table …" at bounding box center [291, 9] width 302 height 13
click at [437, 9] on icon "close" at bounding box center [438, 8] width 5 height 5
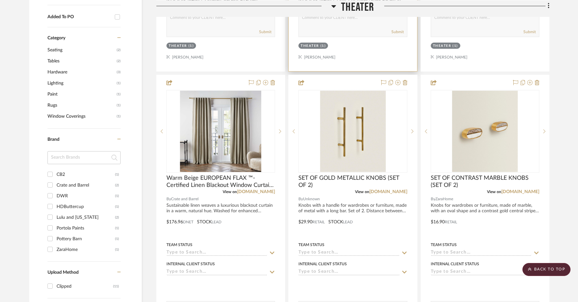
scroll to position [414, 0]
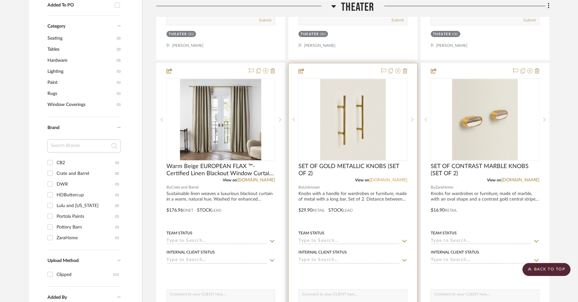
click at [384, 178] on link "[DOMAIN_NAME]" at bounding box center [388, 180] width 38 height 5
click at [335, 137] on img "0" at bounding box center [352, 119] width 65 height 81
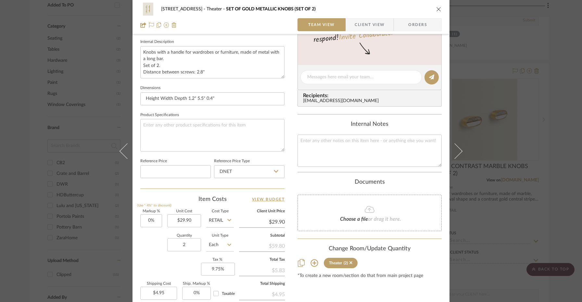
scroll to position [0, 0]
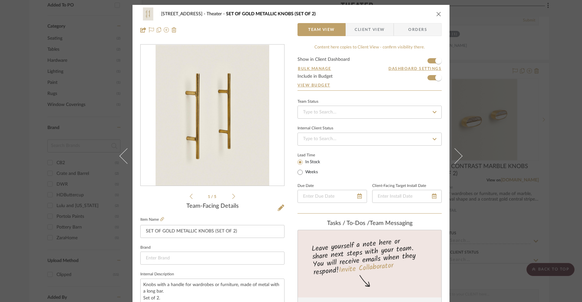
click at [436, 16] on icon "close" at bounding box center [438, 13] width 5 height 5
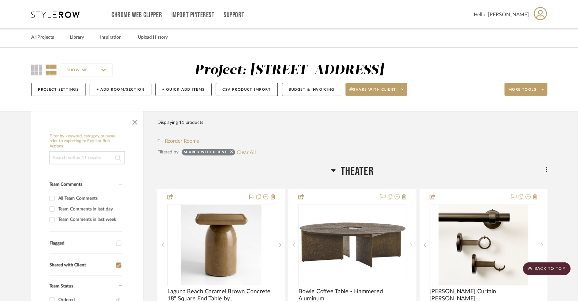
scroll to position [414, 0]
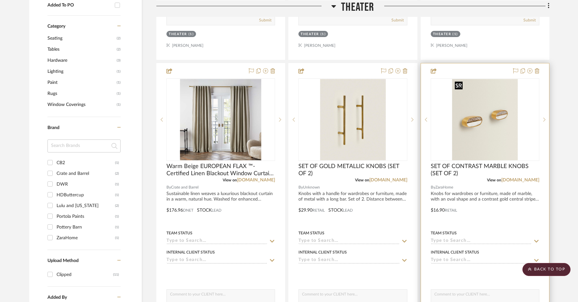
click at [485, 116] on img "0" at bounding box center [484, 119] width 65 height 81
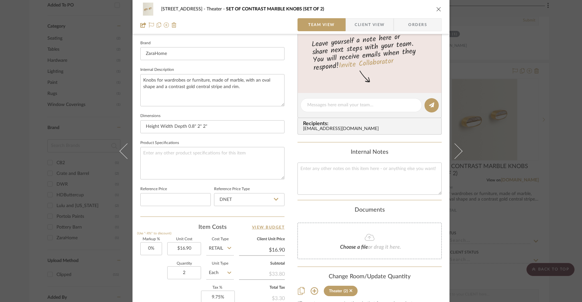
scroll to position [0, 0]
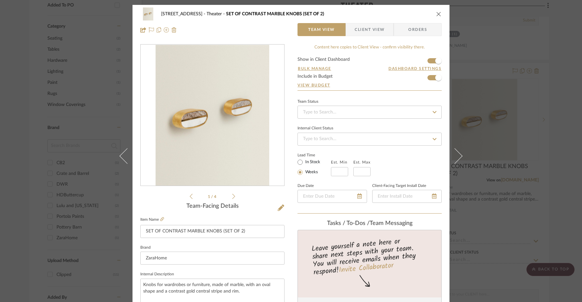
click at [436, 12] on icon "close" at bounding box center [438, 13] width 5 height 5
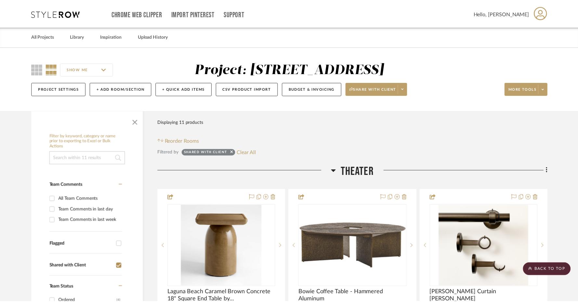
scroll to position [414, 0]
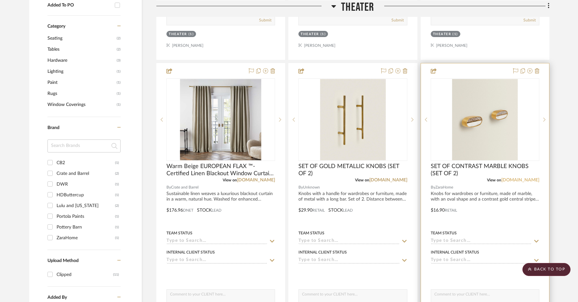
click at [515, 178] on link "[DOMAIN_NAME]" at bounding box center [520, 180] width 38 height 5
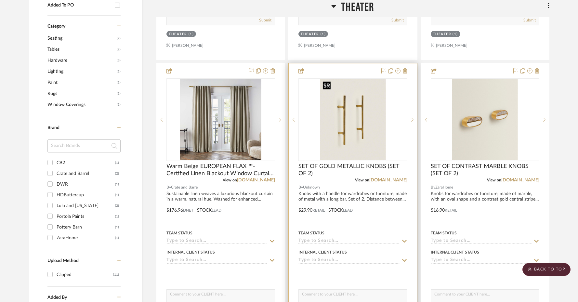
click at [348, 123] on img "0" at bounding box center [352, 119] width 65 height 81
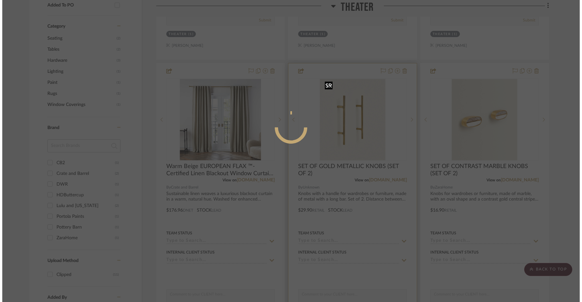
scroll to position [0, 0]
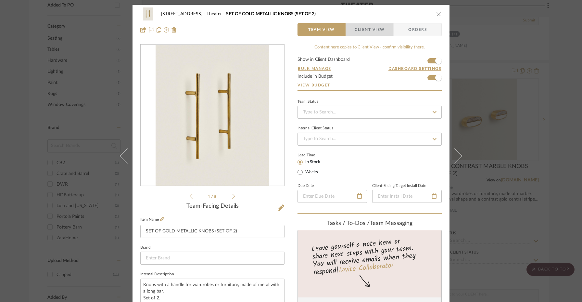
click at [380, 26] on span "Client View" at bounding box center [370, 29] width 30 height 13
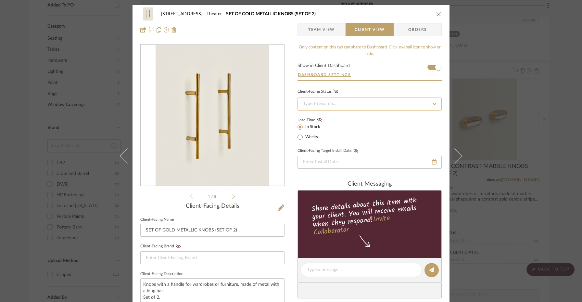
click at [361, 103] on input at bounding box center [370, 103] width 144 height 13
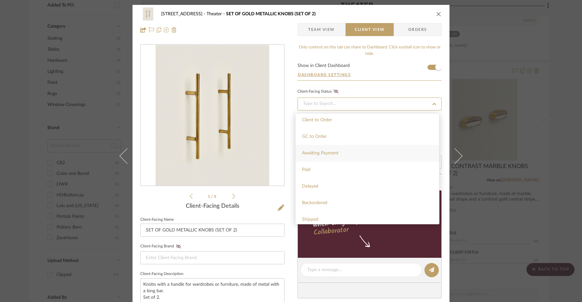
scroll to position [34, 0]
click at [335, 172] on div "Paid" at bounding box center [368, 170] width 144 height 17
type input "[DATE]"
type input "Paid"
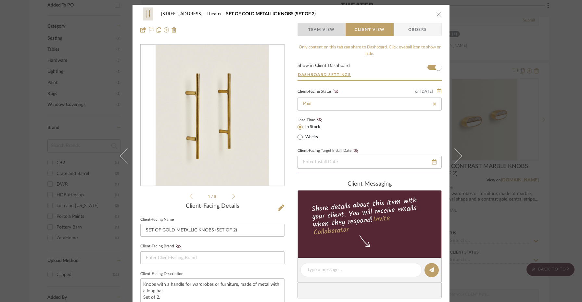
click at [326, 32] on span "Team View" at bounding box center [321, 29] width 27 height 13
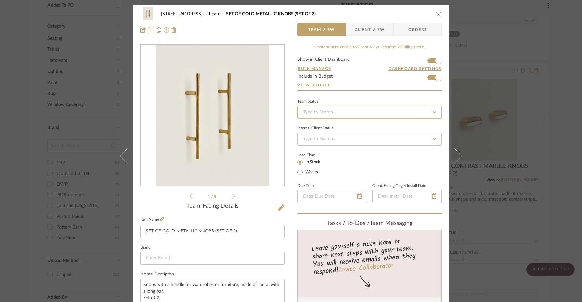
click at [334, 110] on input at bounding box center [370, 112] width 144 height 13
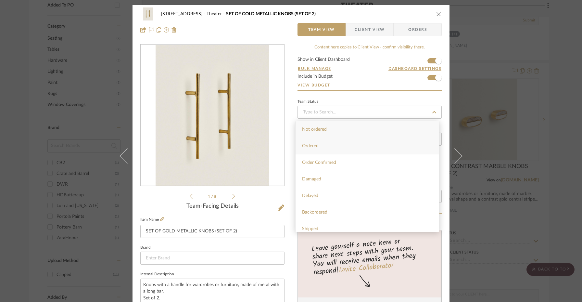
click at [332, 146] on div "Ordered" at bounding box center [368, 146] width 144 height 17
type input "[DATE]"
type input "Ordered"
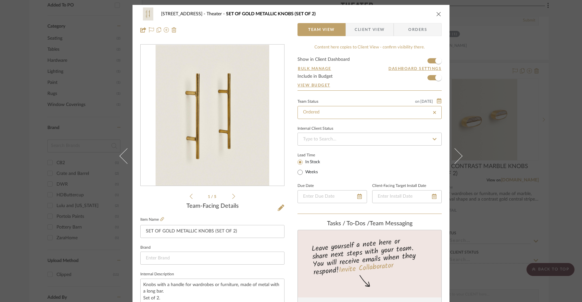
type input "[DATE]"
type input "Ordered"
click at [367, 31] on span "Client View" at bounding box center [370, 29] width 30 height 13
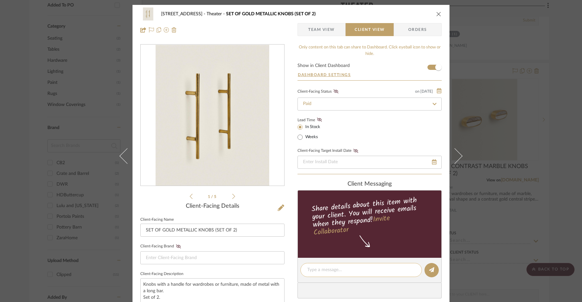
click at [325, 269] on textarea at bounding box center [361, 269] width 108 height 7
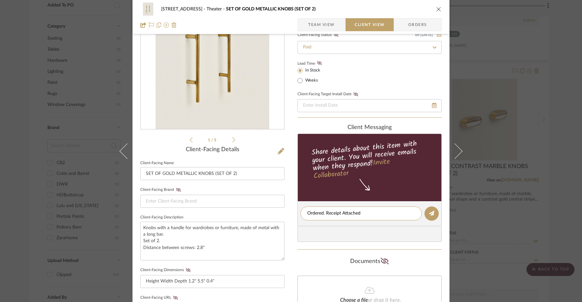
scroll to position [132, 0]
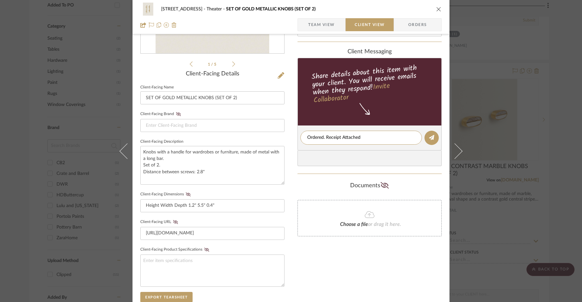
type textarea "Ordered. Receipt Attached"
click at [353, 185] on div "Documents" at bounding box center [370, 185] width 144 height 10
click at [353, 218] on fa-icon at bounding box center [369, 215] width 59 height 8
click at [429, 140] on icon at bounding box center [431, 137] width 5 height 5
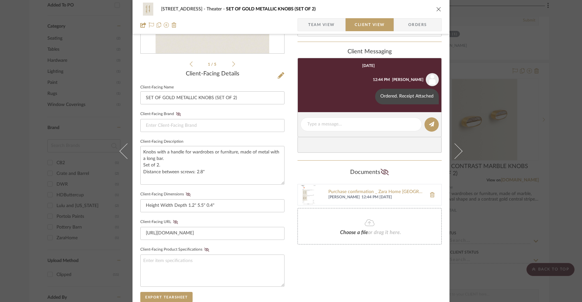
click at [490, 133] on div "[STREET_ADDRESS] Theater SET OF GOLD METALLIC KNOBS (SET OF 2) Team View Client…" at bounding box center [291, 151] width 582 height 302
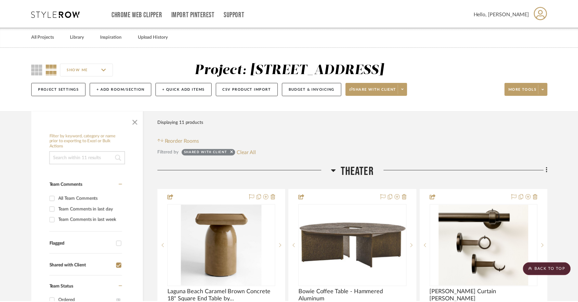
scroll to position [414, 0]
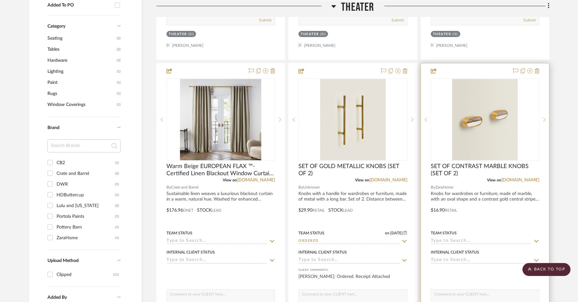
click at [490, 133] on img "0" at bounding box center [484, 119] width 65 height 81
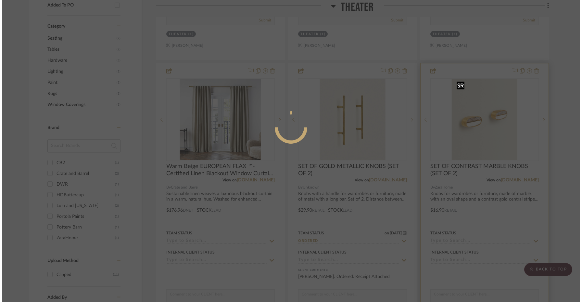
scroll to position [0, 0]
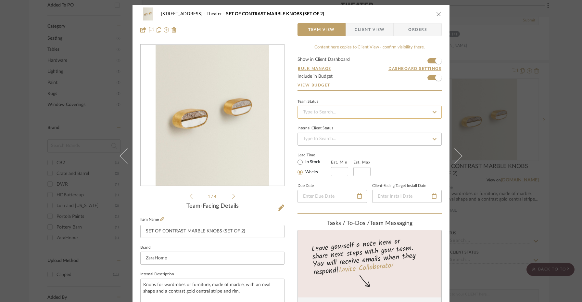
click at [367, 113] on input at bounding box center [370, 112] width 144 height 13
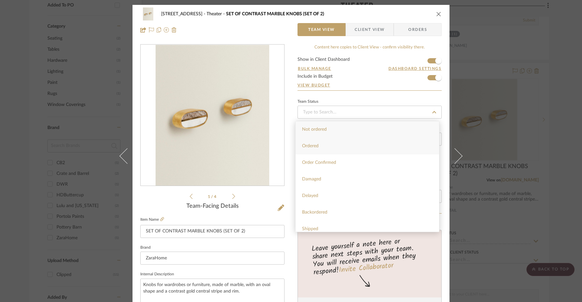
click at [358, 150] on div "Ordered" at bounding box center [368, 146] width 144 height 17
type input "[DATE]"
type input "Ordered"
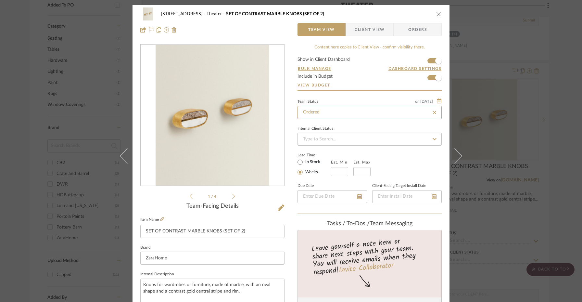
type input "[DATE]"
type input "Ordered"
click at [369, 31] on span "Client View" at bounding box center [370, 29] width 30 height 13
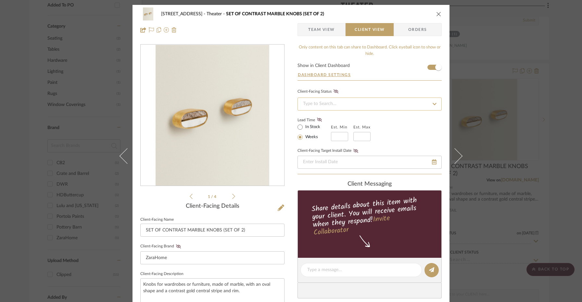
click at [355, 98] on input at bounding box center [370, 103] width 144 height 13
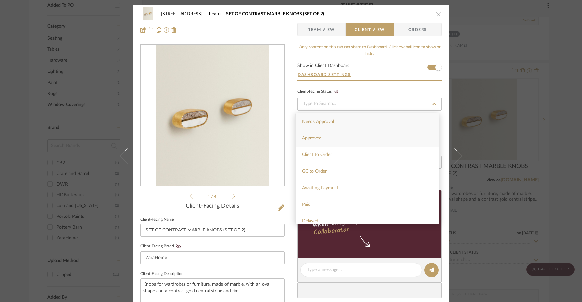
click at [342, 139] on div "Approved" at bounding box center [368, 138] width 144 height 17
type input "[DATE]"
type input "Approved"
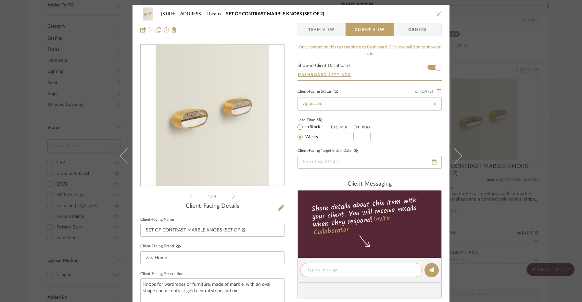
click at [354, 268] on textarea at bounding box center [361, 269] width 108 height 7
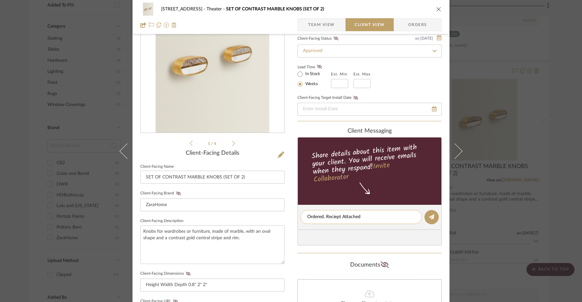
scroll to position [76, 0]
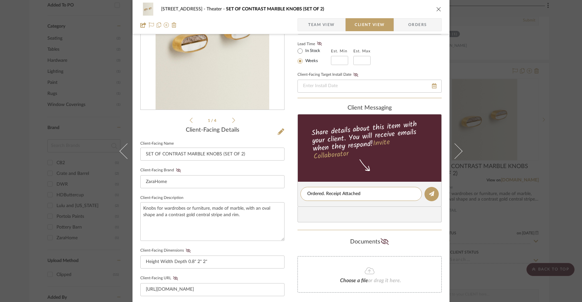
type textarea "Ordered. Receipt Attached"
click at [368, 278] on span "or drag it here." at bounding box center [384, 280] width 33 height 5
click at [429, 198] on button at bounding box center [432, 194] width 14 height 14
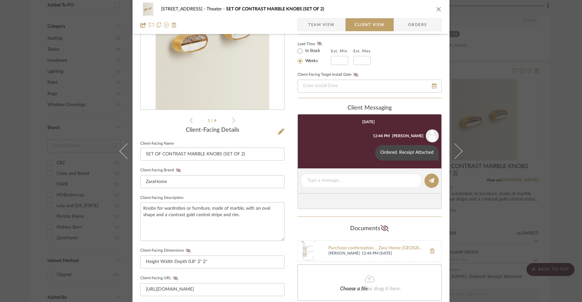
click at [436, 10] on icon "close" at bounding box center [438, 8] width 5 height 5
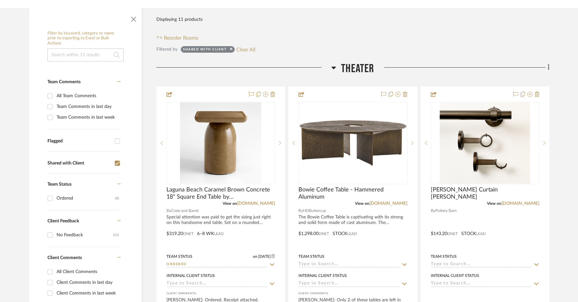
scroll to position [107, 0]
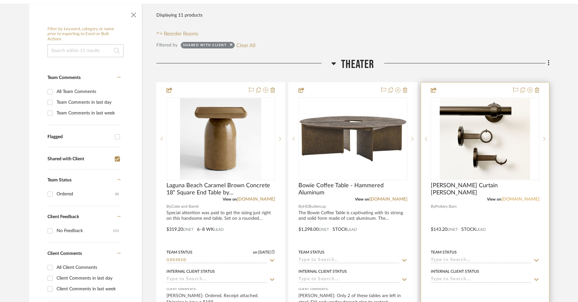
click at [512, 199] on link "[DOMAIN_NAME]" at bounding box center [520, 199] width 38 height 5
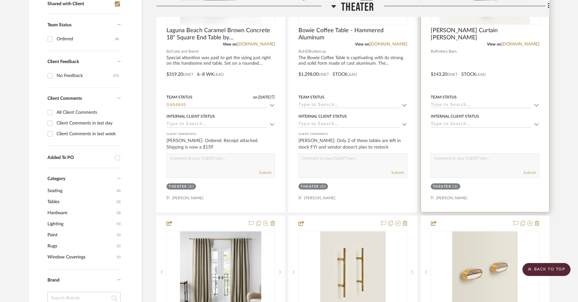
scroll to position [56, 0]
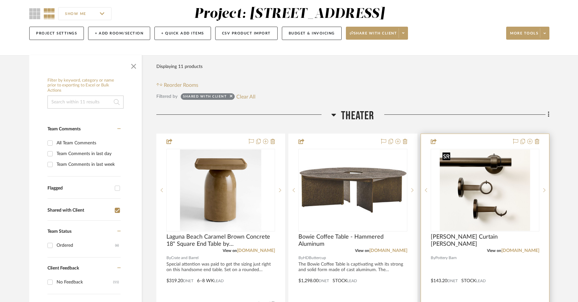
click at [479, 167] on img "0" at bounding box center [485, 189] width 90 height 81
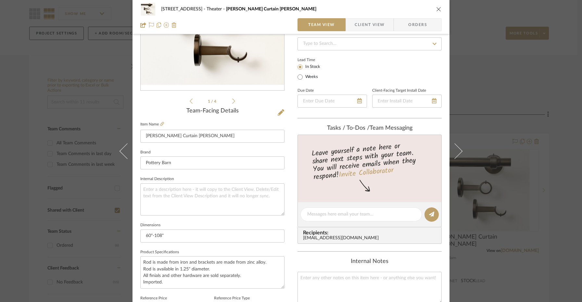
scroll to position [236, 0]
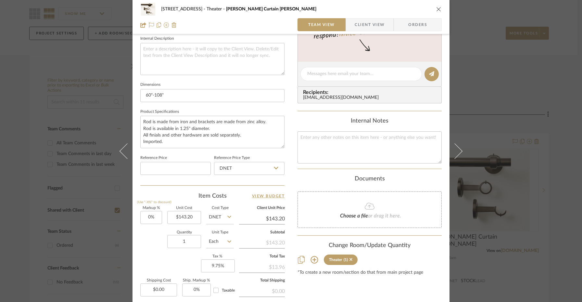
click at [354, 219] on div "Choose a file or drag it here." at bounding box center [370, 209] width 144 height 36
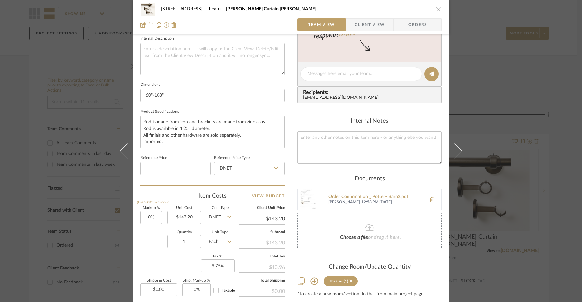
click at [345, 65] on editor-of-message at bounding box center [370, 74] width 144 height 25
click at [371, 29] on span "Client View" at bounding box center [370, 24] width 30 height 13
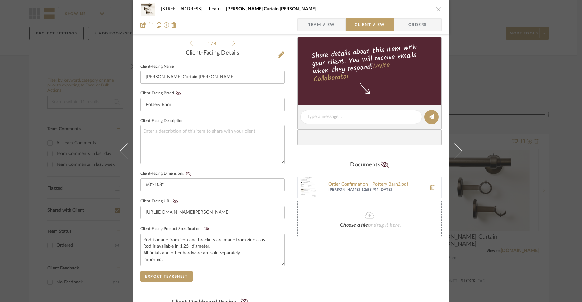
scroll to position [122, 0]
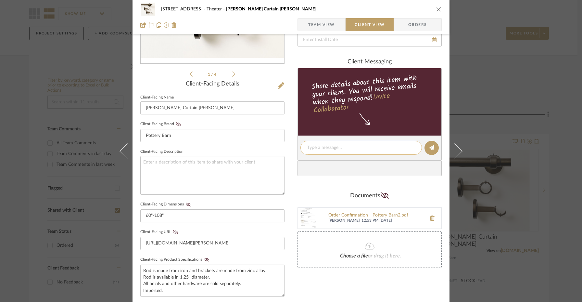
click at [335, 147] on textarea at bounding box center [361, 147] width 108 height 7
click at [373, 149] on textarea "Ordred. Receipt Attached." at bounding box center [361, 147] width 108 height 7
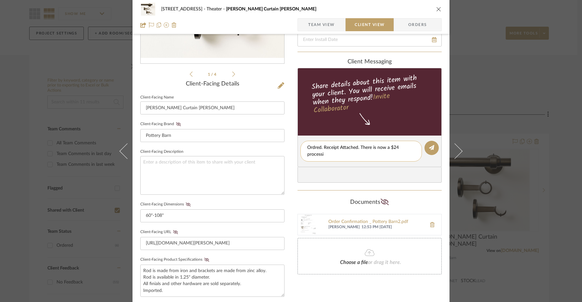
scroll to position [0, 0]
click at [314, 149] on textarea "Ordred. Receipt Attached. There is now a $24 processing fee" at bounding box center [361, 151] width 108 height 14
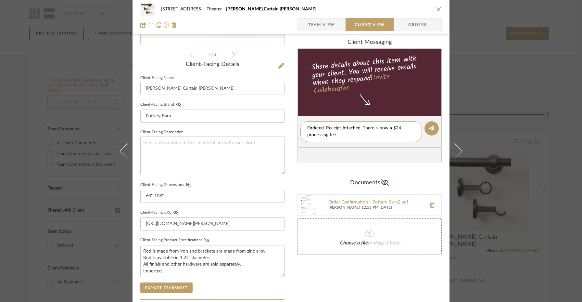
scroll to position [158, 0]
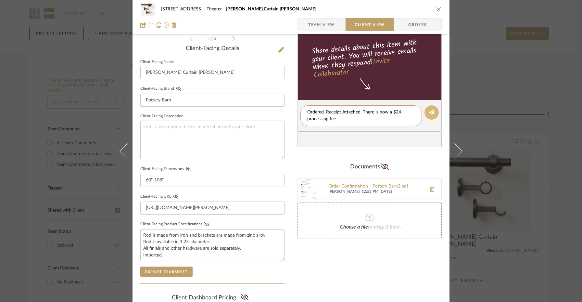
type textarea "Ordered. Receipt Attached. There is now a $24 processing fee"
click at [432, 111] on button at bounding box center [432, 112] width 14 height 14
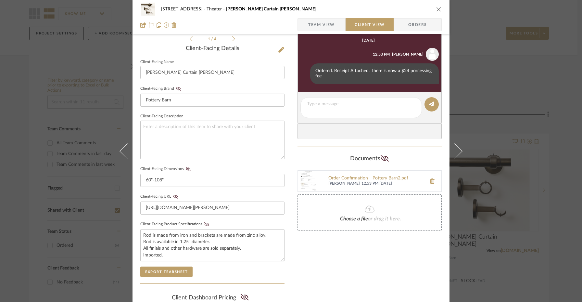
click at [436, 10] on icon "close" at bounding box center [438, 8] width 5 height 5
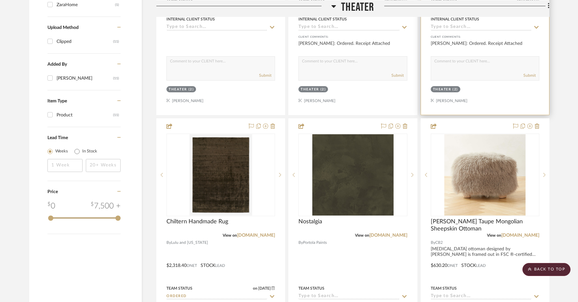
scroll to position [740, 0]
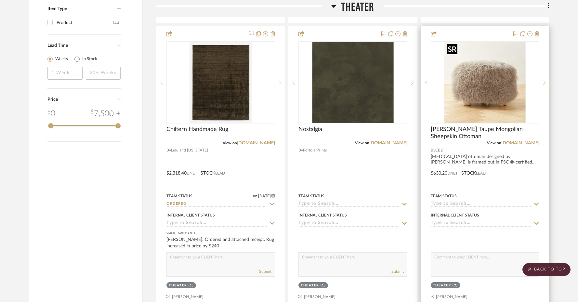
click at [478, 84] on img "0" at bounding box center [484, 82] width 81 height 81
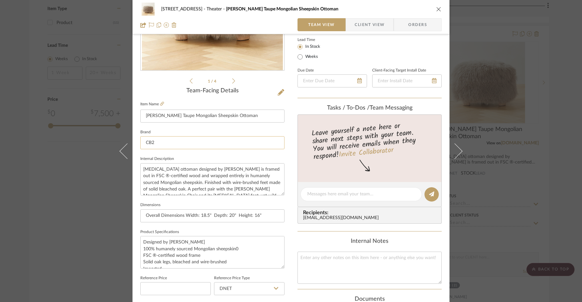
scroll to position [302, 0]
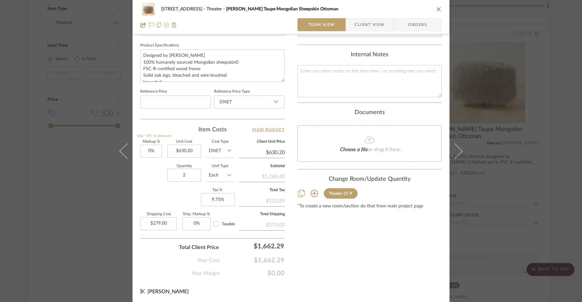
click at [437, 9] on icon "close" at bounding box center [438, 8] width 5 height 5
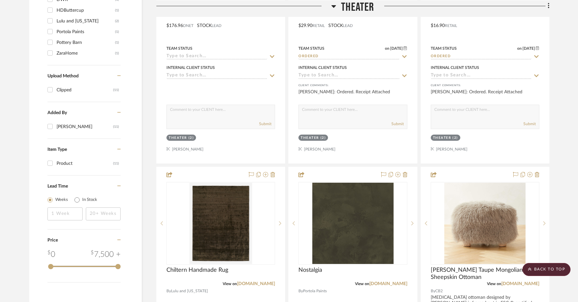
scroll to position [533, 0]
